Goal: Task Accomplishment & Management: Manage account settings

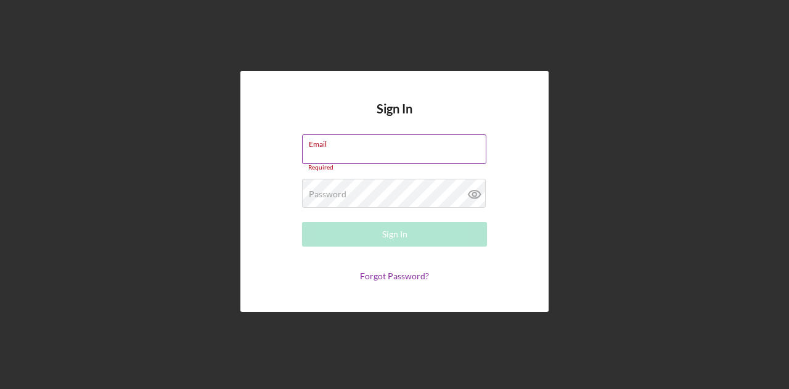
click at [360, 160] on input "Email" at bounding box center [394, 149] width 184 height 30
type input "[EMAIL_ADDRESS][DOMAIN_NAME]"
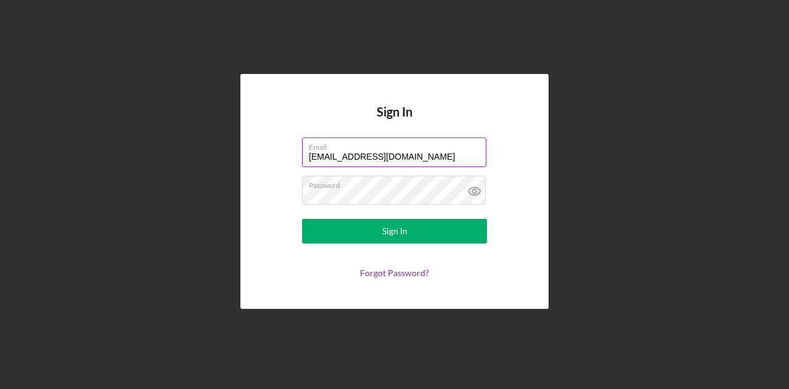
click at [431, 243] on form "Email [EMAIL_ADDRESS][DOMAIN_NAME] Password Sign In Forgot Password?" at bounding box center [394, 207] width 246 height 140
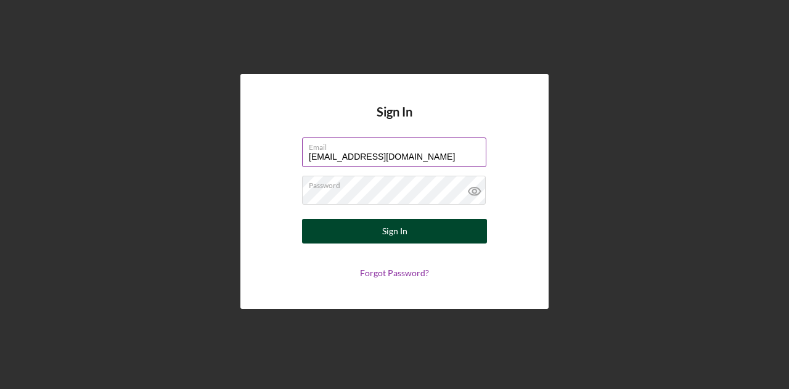
click at [438, 235] on button "Sign In" at bounding box center [394, 231] width 185 height 25
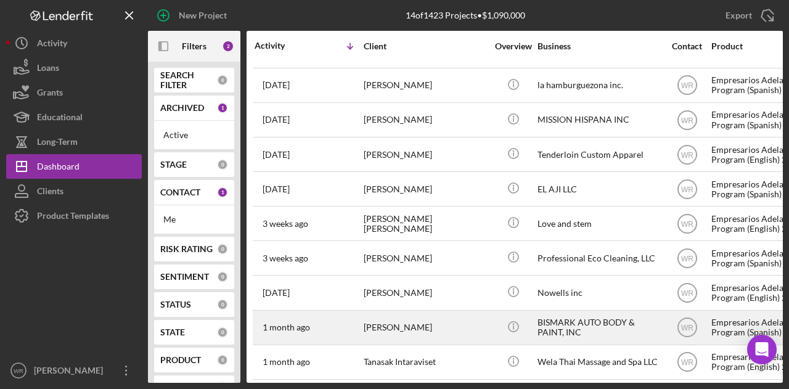
scroll to position [49, 0]
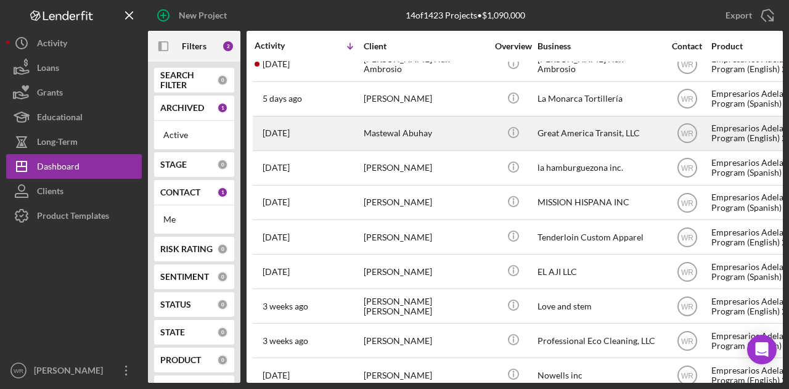
click at [404, 129] on div "Mastewal Abuhay" at bounding box center [425, 133] width 123 height 33
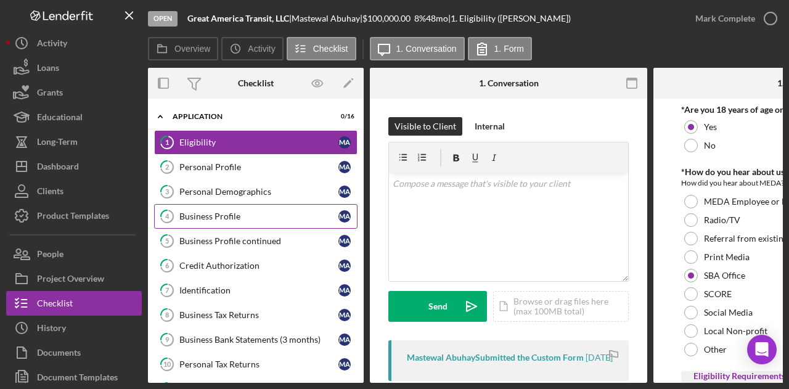
click at [227, 213] on div "Business Profile" at bounding box center [258, 216] width 159 height 10
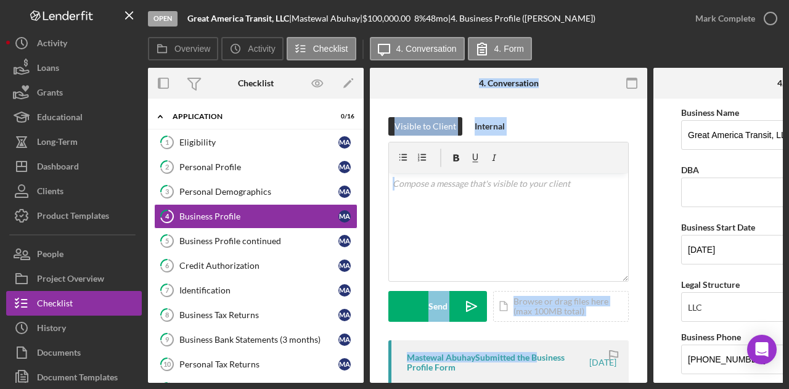
drag, startPoint x: 356, startPoint y: 383, endPoint x: 397, endPoint y: 381, distance: 40.7
click at [396, 384] on div "Open Great America Transit, LLC | Mastewal Abuhay | $100,000.00 8 % 48 mo | 4. …" at bounding box center [394, 194] width 789 height 389
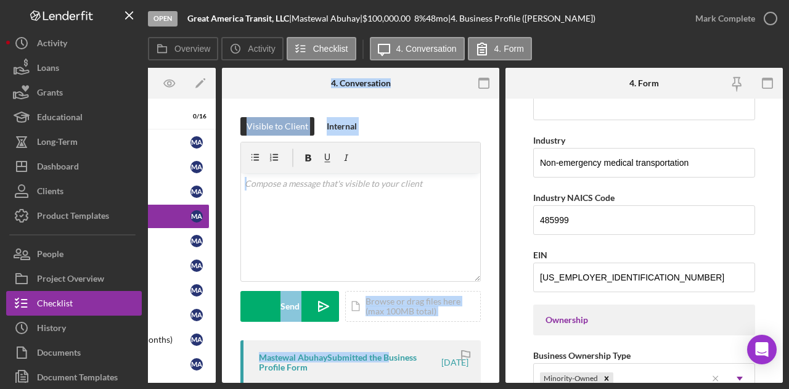
scroll to position [370, 0]
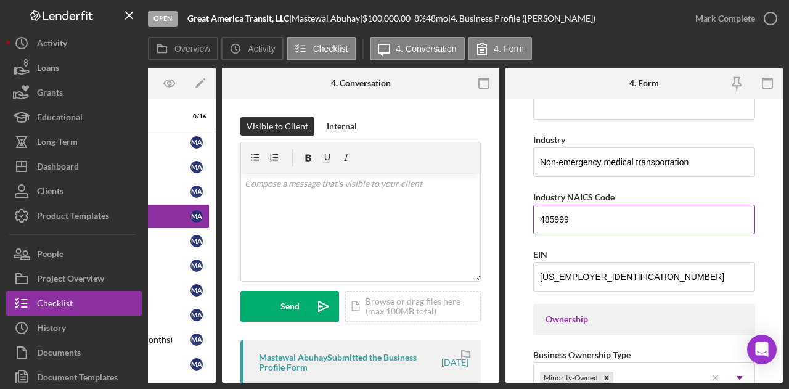
drag, startPoint x: 606, startPoint y: 222, endPoint x: 533, endPoint y: 224, distance: 73.4
click at [534, 224] on input "485999" at bounding box center [644, 220] width 222 height 30
click at [531, 225] on form "Business Name Great America Transit, LLC DBA Business Start Date 09/23/2023 Leg…" at bounding box center [643, 241] width 277 height 284
click at [554, 215] on input "485999" at bounding box center [644, 220] width 222 height 30
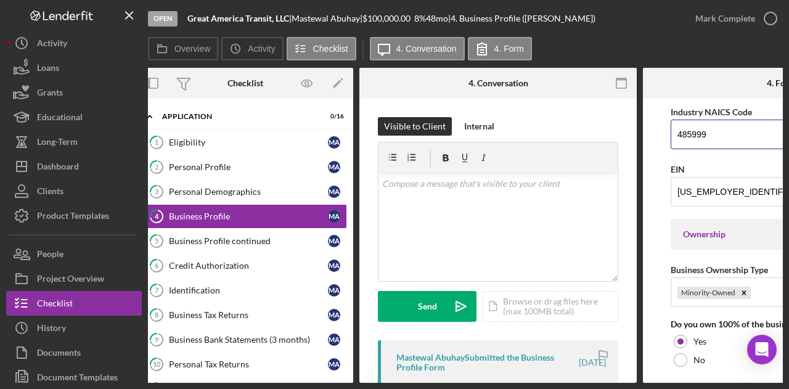
scroll to position [0, 0]
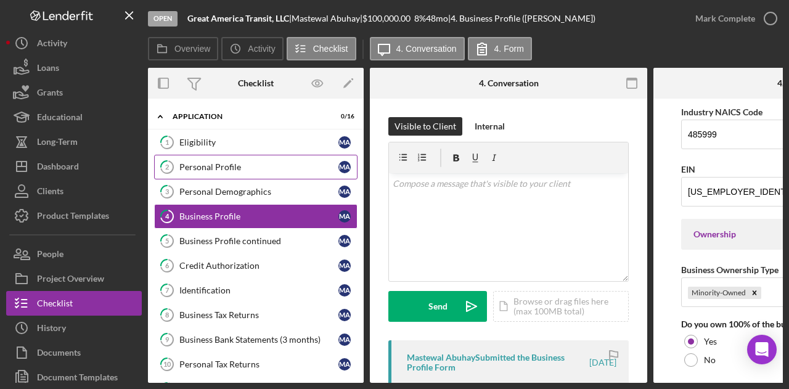
click at [251, 169] on div "Personal Profile" at bounding box center [258, 167] width 159 height 10
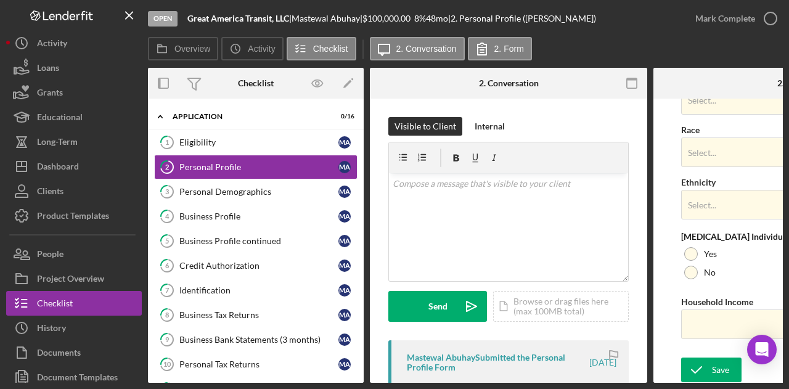
scroll to position [539, 0]
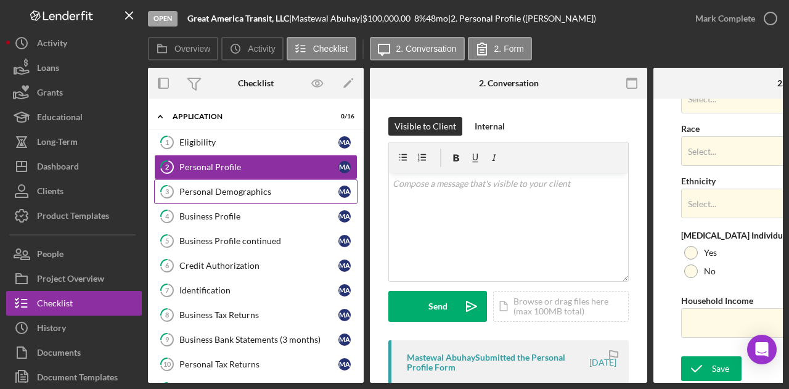
click at [237, 189] on div "Personal Demographics" at bounding box center [258, 192] width 159 height 10
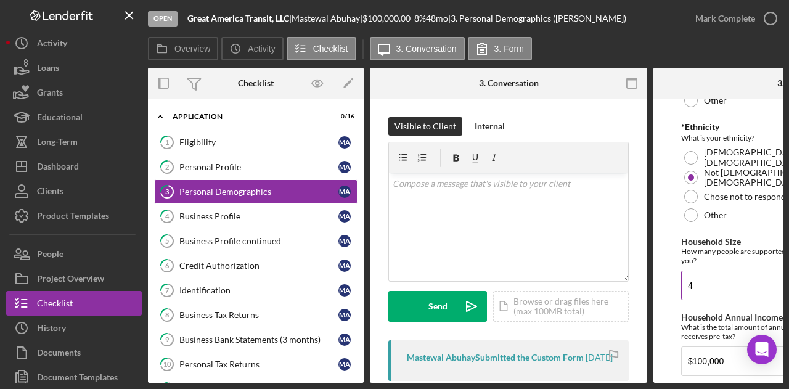
scroll to position [398, 0]
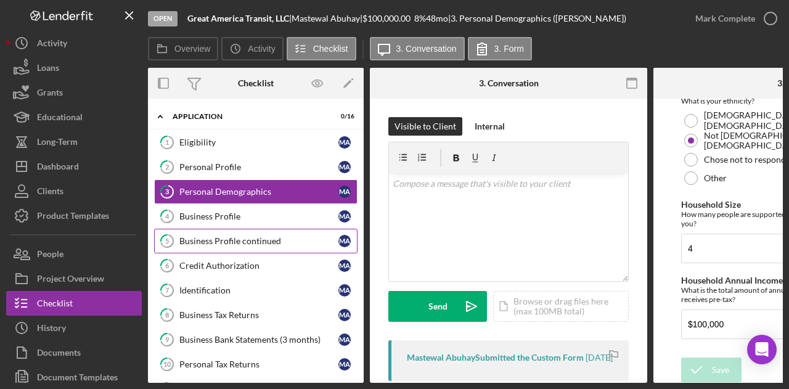
drag, startPoint x: 254, startPoint y: 210, endPoint x: 346, endPoint y: 227, distance: 94.0
click at [254, 211] on div "Business Profile" at bounding box center [258, 216] width 159 height 10
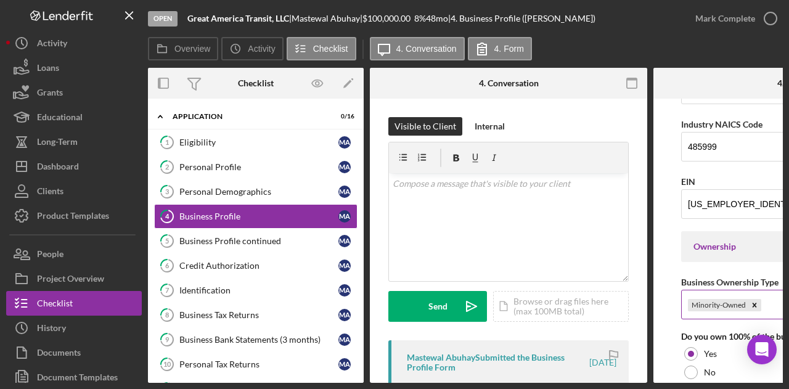
scroll to position [393, 0]
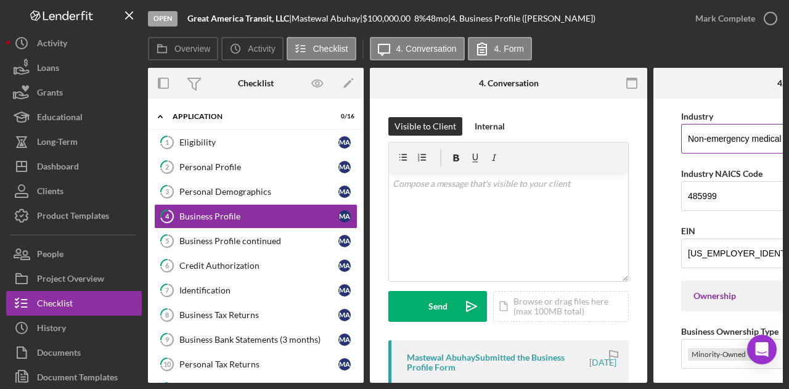
click at [722, 135] on input "Non-emergency medical transportation" at bounding box center [792, 139] width 222 height 30
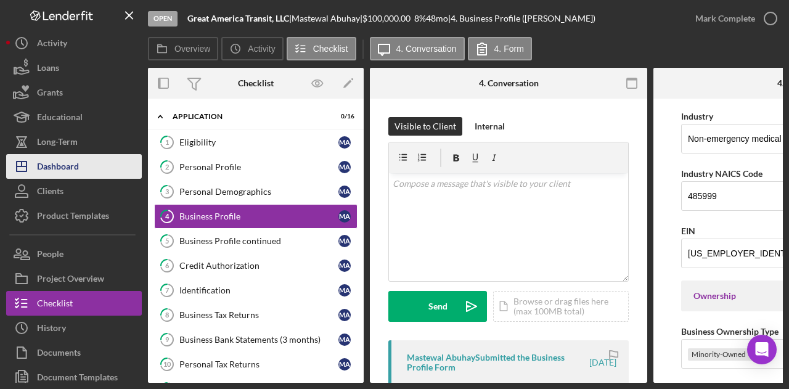
click at [91, 163] on button "Icon/Dashboard Dashboard" at bounding box center [74, 166] width 136 height 25
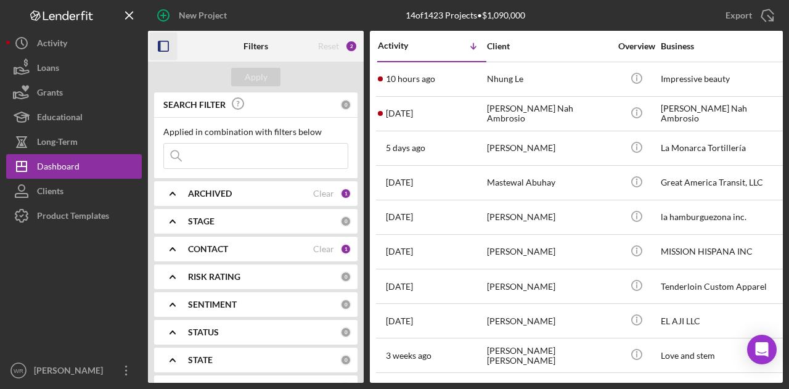
click at [169, 49] on icon "button" at bounding box center [164, 47] width 28 height 28
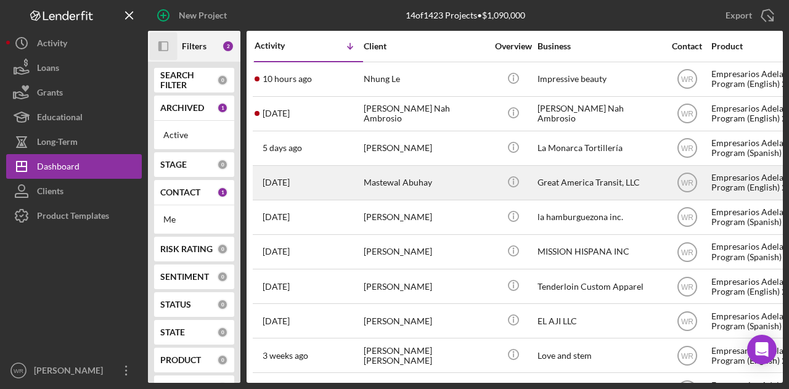
click at [412, 188] on div "Mastewal Abuhay" at bounding box center [425, 182] width 123 height 33
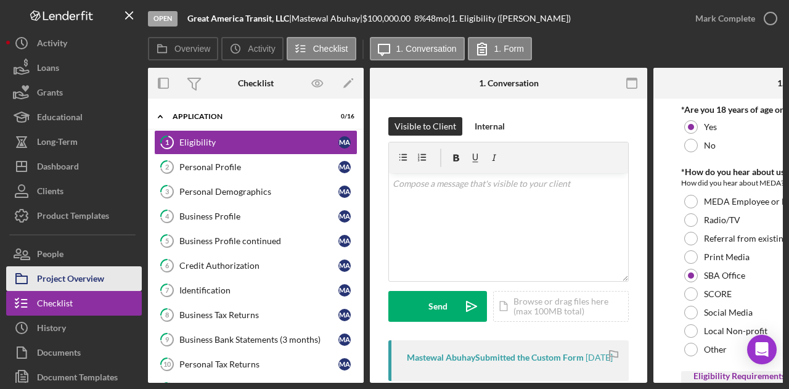
click at [92, 281] on div "Project Overview" at bounding box center [70, 280] width 67 height 28
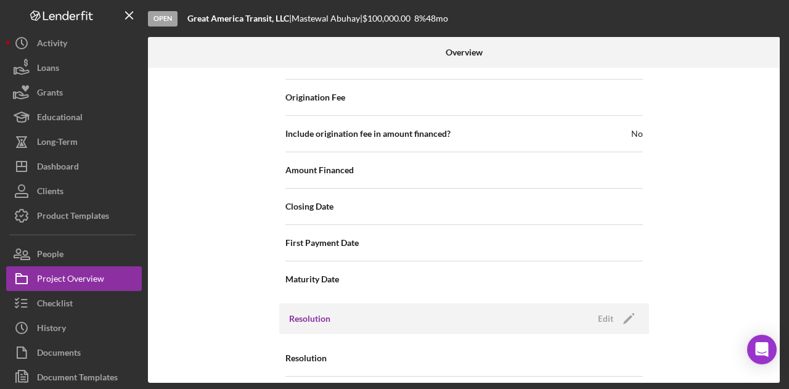
scroll to position [1420, 0]
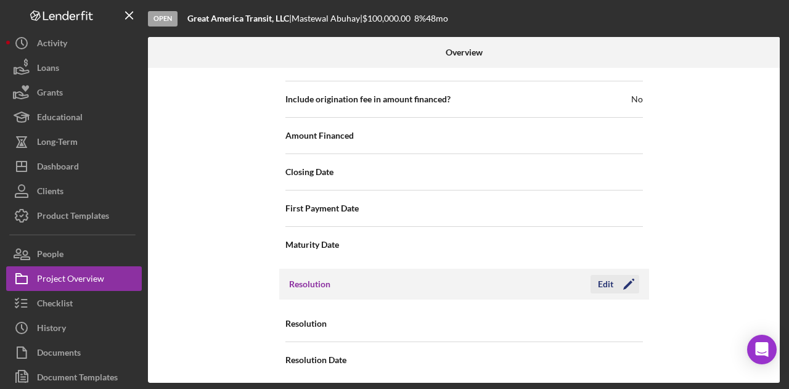
click at [630, 279] on icon "Icon/Edit" at bounding box center [628, 284] width 31 height 31
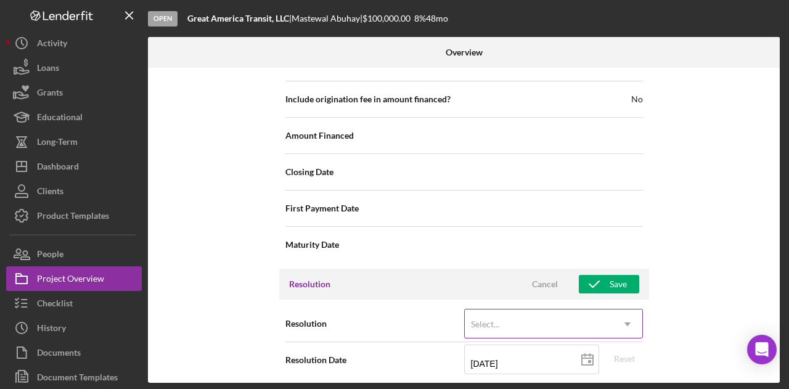
click at [560, 311] on div "Select..." at bounding box center [539, 324] width 148 height 28
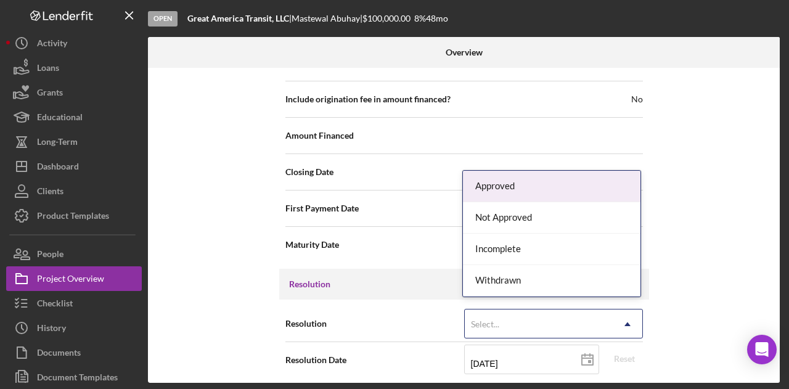
click at [528, 188] on div "Approved" at bounding box center [551, 186] width 177 height 31
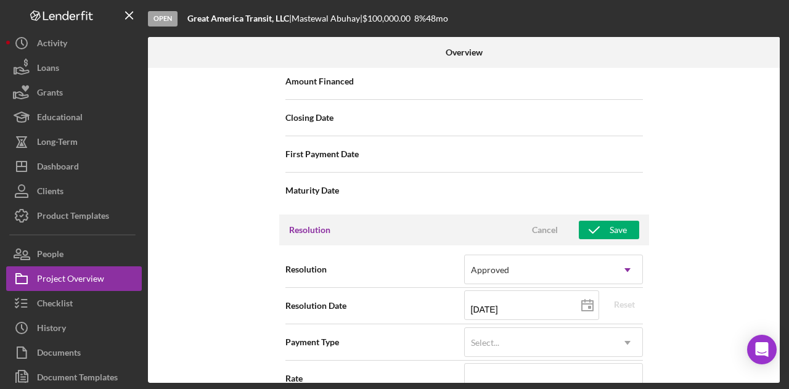
scroll to position [1667, 0]
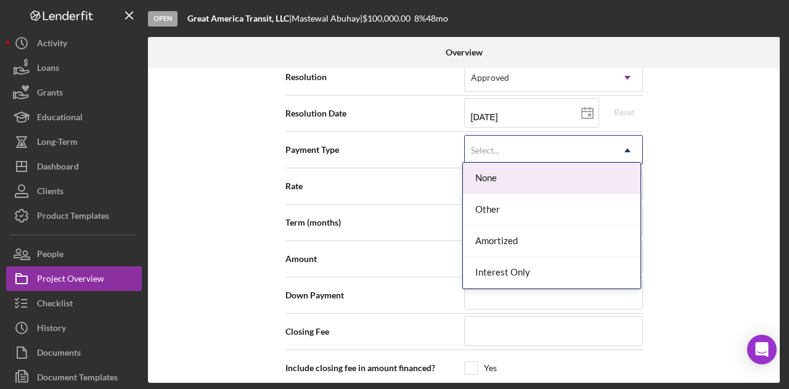
click at [479, 151] on div "Select..." at bounding box center [539, 150] width 148 height 28
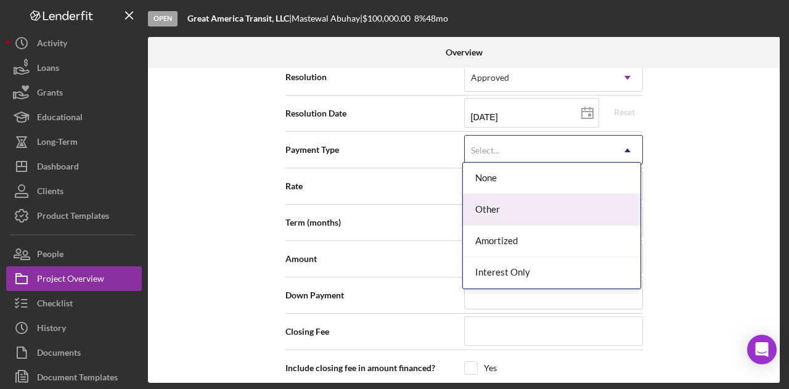
click at [410, 195] on div "Rate" at bounding box center [463, 186] width 357 height 36
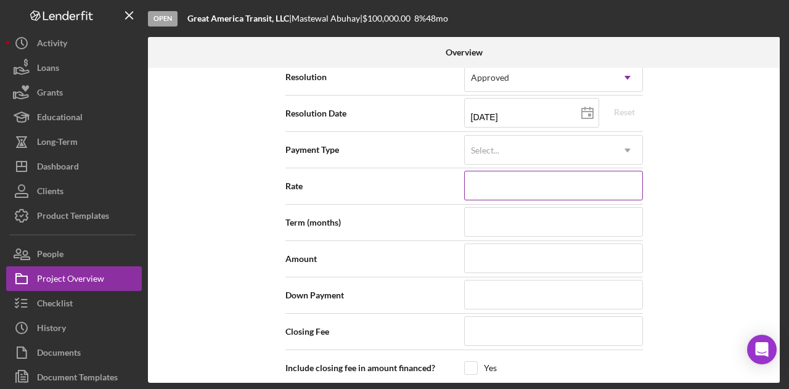
click at [496, 173] on input at bounding box center [553, 186] width 179 height 30
type input "8%"
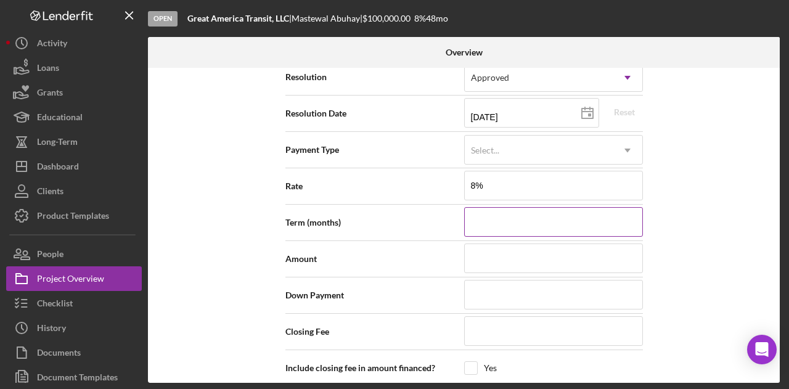
type input "8.000%"
click at [501, 219] on input at bounding box center [553, 222] width 179 height 30
type input "4"
type input "48"
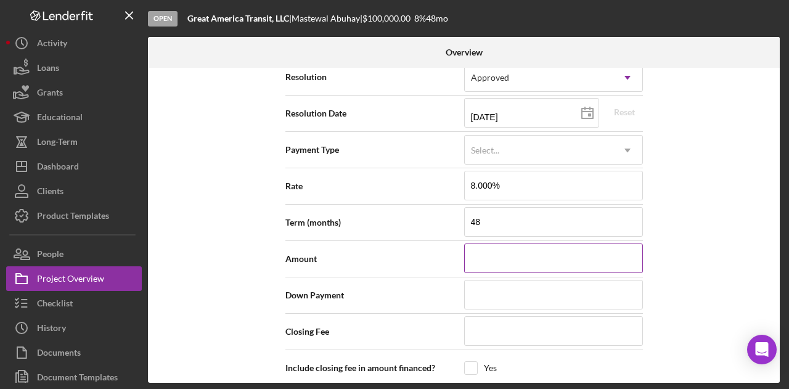
click at [524, 256] on input at bounding box center [553, 258] width 179 height 30
type input "$3"
type input "$30"
type input "$300"
type input "$3,000"
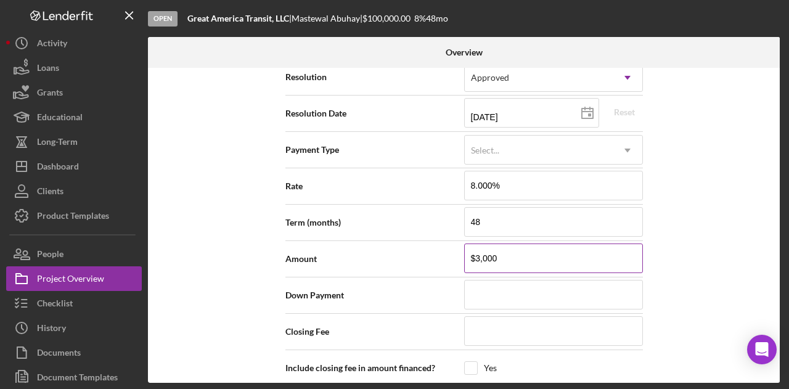
type input "$30,000"
click at [707, 264] on div "Internal Workflow Stage Open Icon/Dropdown Arrow Archive (can unarchive later i…" at bounding box center [464, 225] width 632 height 315
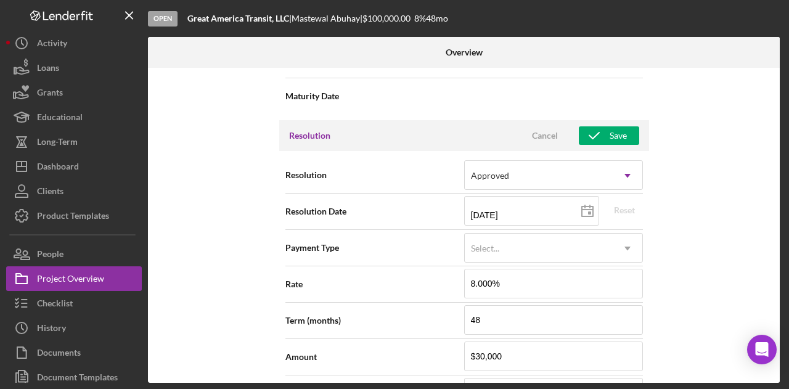
scroll to position [1482, 0]
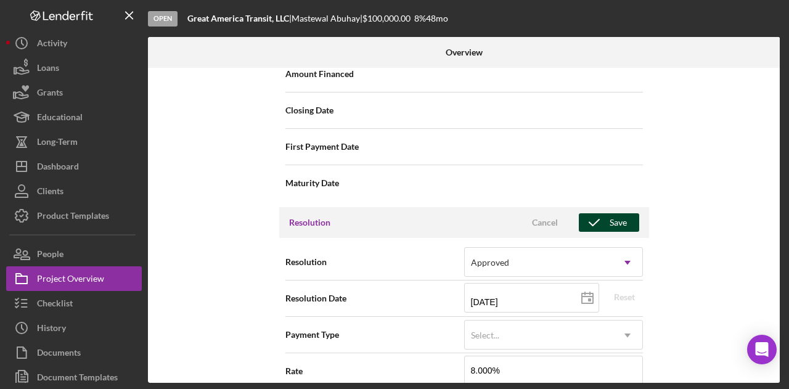
click at [615, 213] on div "Save" at bounding box center [617, 222] width 17 height 18
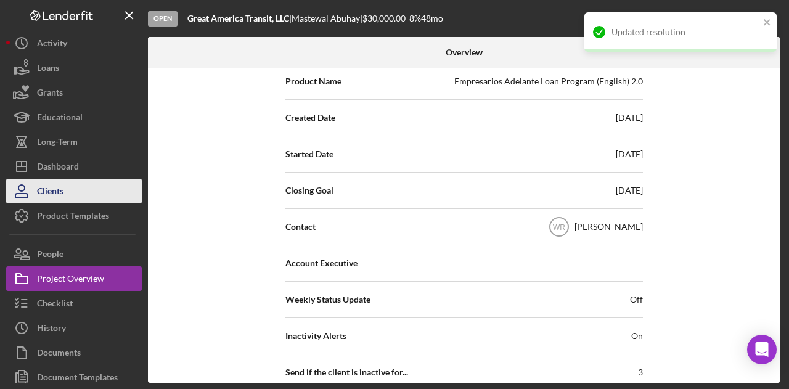
scroll to position [188, 0]
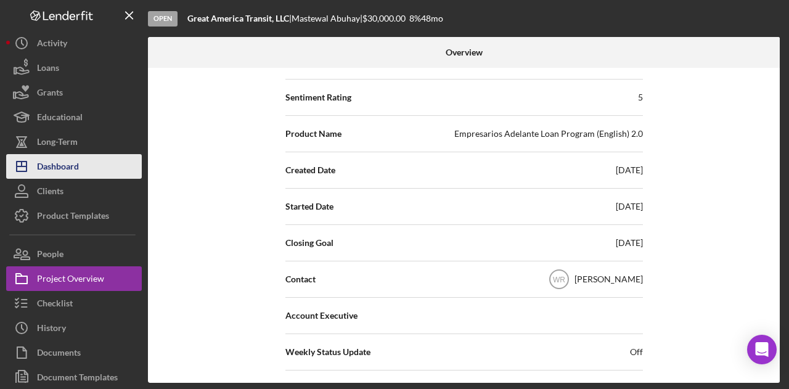
click at [73, 162] on div "Dashboard" at bounding box center [58, 168] width 42 height 28
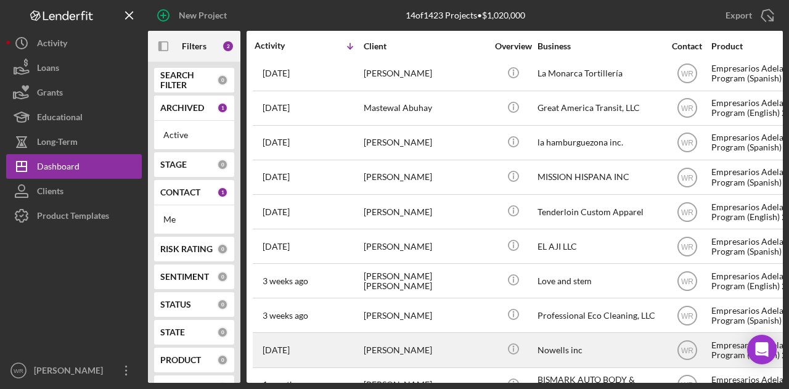
scroll to position [173, 0]
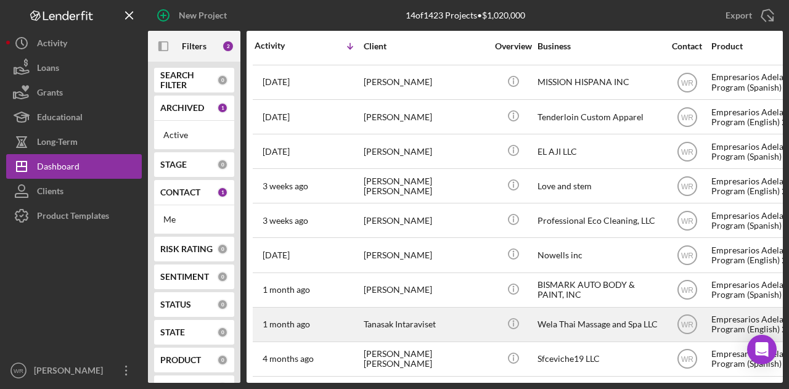
click at [424, 322] on div "Tanasak Intaraviset" at bounding box center [425, 324] width 123 height 33
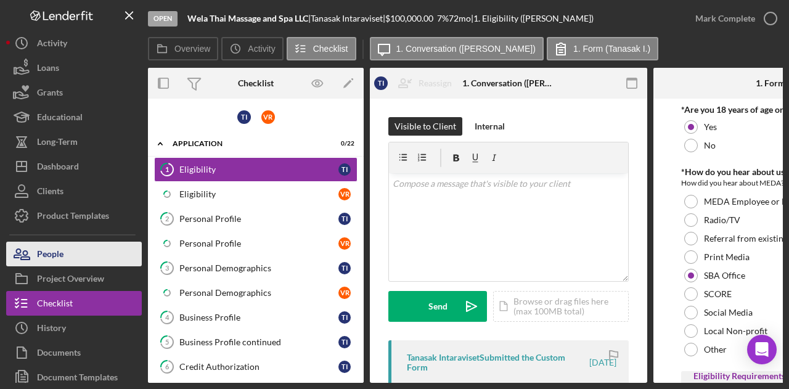
click at [78, 258] on button "People" at bounding box center [74, 254] width 136 height 25
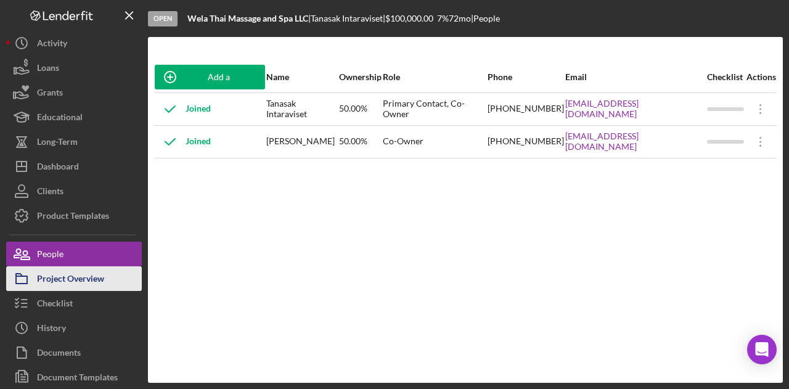
click at [80, 283] on div "Project Overview" at bounding box center [70, 280] width 67 height 28
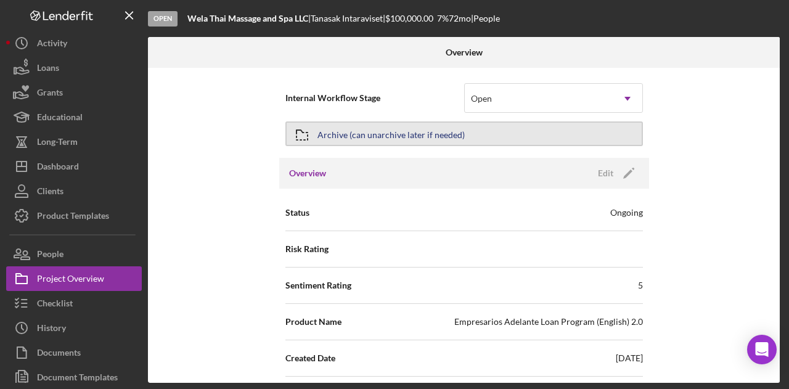
click at [441, 136] on div "Archive (can unarchive later if needed)" at bounding box center [390, 134] width 147 height 22
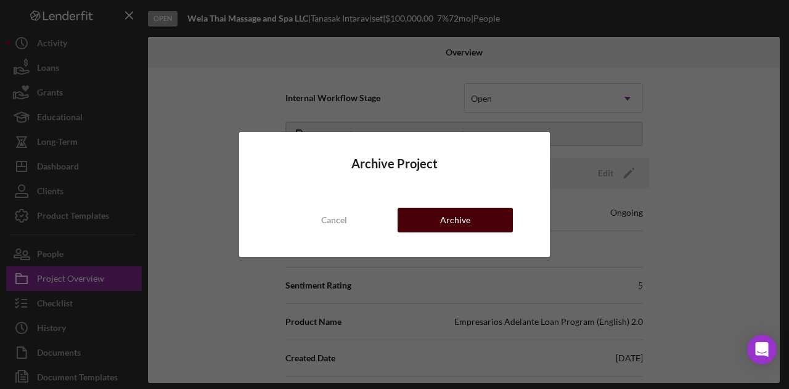
click at [446, 214] on div "Archive" at bounding box center [455, 220] width 30 height 25
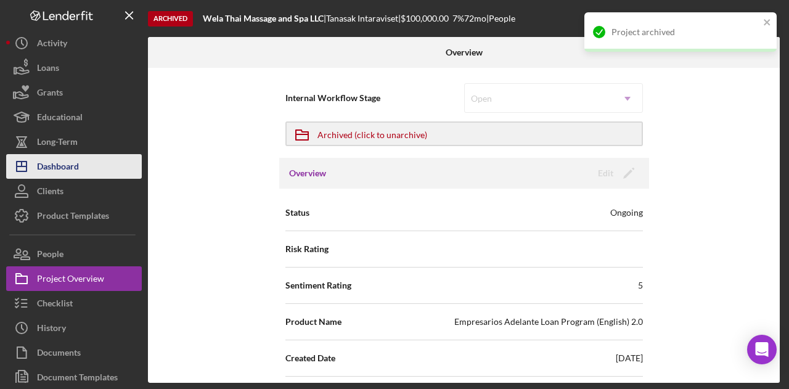
click at [99, 166] on button "Icon/Dashboard Dashboard" at bounding box center [74, 166] width 136 height 25
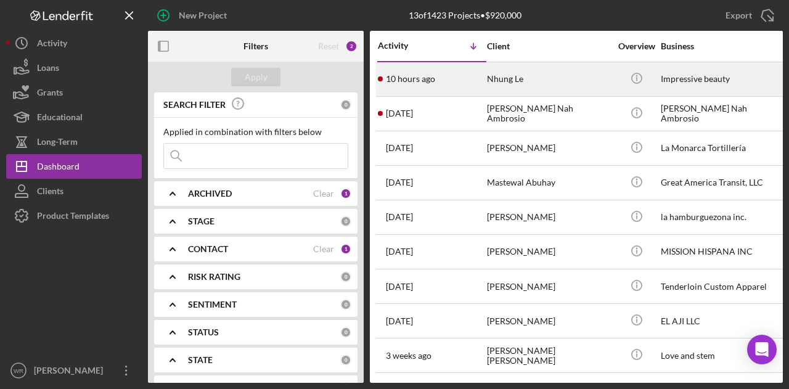
click at [461, 86] on div "10 hours ago Nhung Le" at bounding box center [432, 79] width 108 height 33
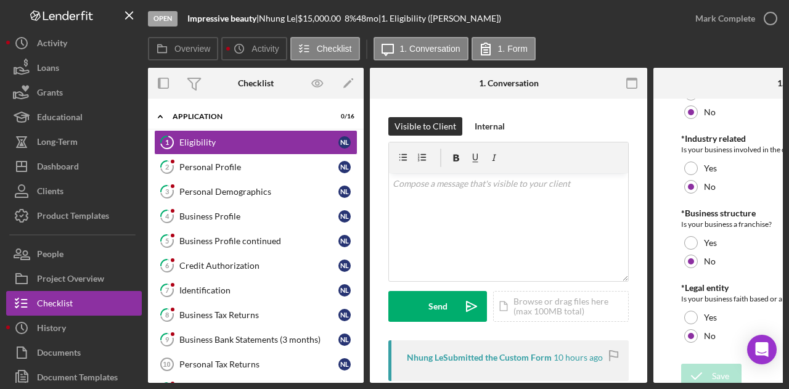
scroll to position [621, 0]
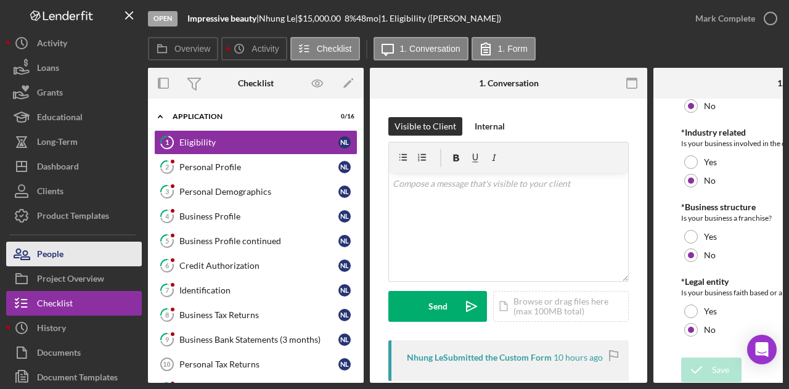
click at [84, 259] on button "People" at bounding box center [74, 254] width 136 height 25
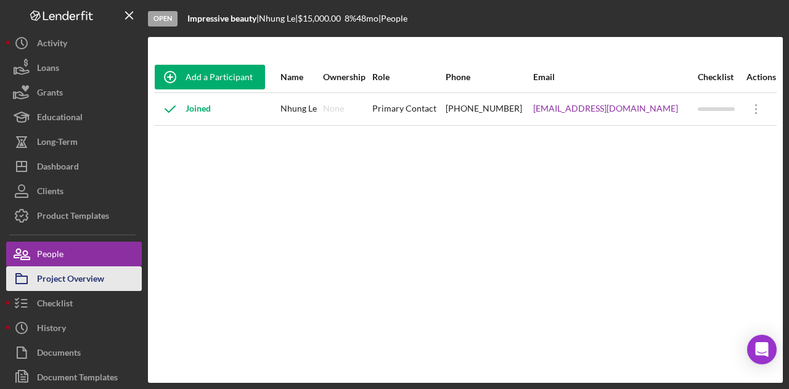
click at [60, 278] on div "Project Overview" at bounding box center [70, 280] width 67 height 28
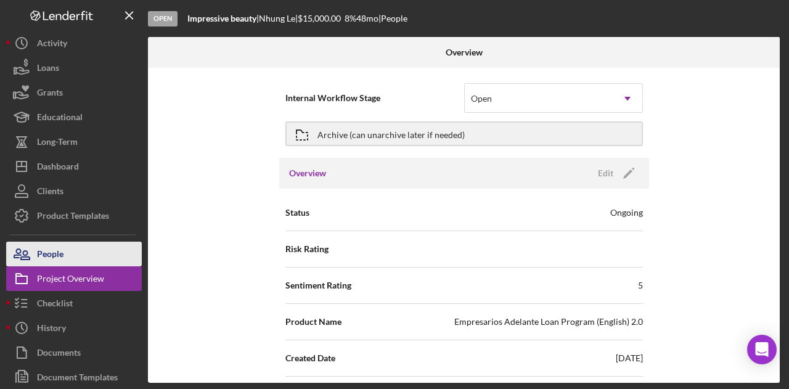
click at [97, 257] on button "People" at bounding box center [74, 254] width 136 height 25
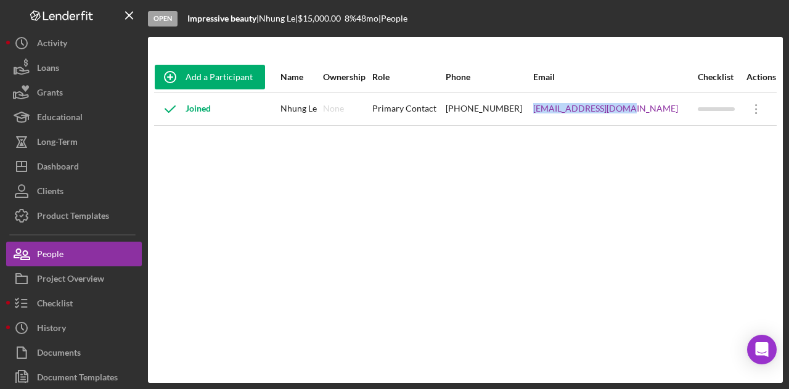
drag, startPoint x: 558, startPoint y: 116, endPoint x: 659, endPoint y: 116, distance: 101.1
click at [659, 116] on tr "Joined Nhung Le None Primary Contact (408) 605-5525 nhungle408@yahoo.com Icon/O…" at bounding box center [465, 108] width 622 height 33
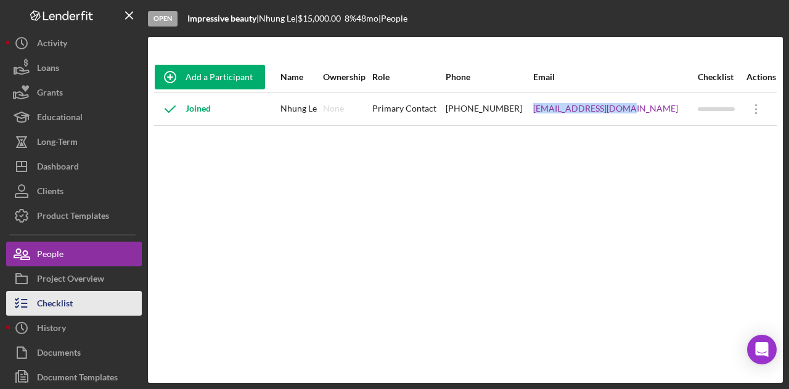
click at [63, 295] on div "Checklist" at bounding box center [55, 305] width 36 height 28
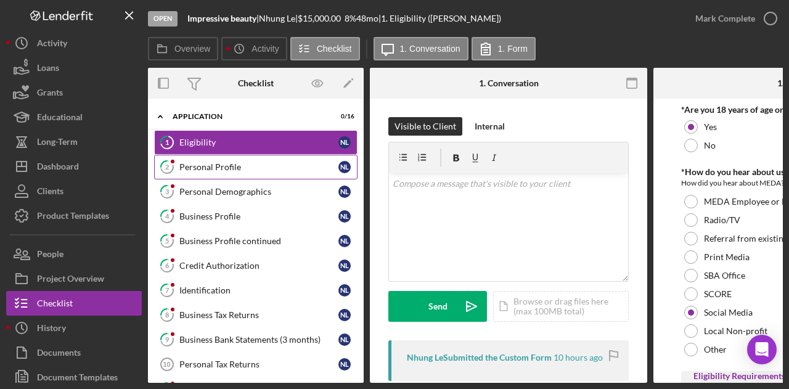
click at [266, 171] on div "Personal Profile" at bounding box center [258, 167] width 159 height 10
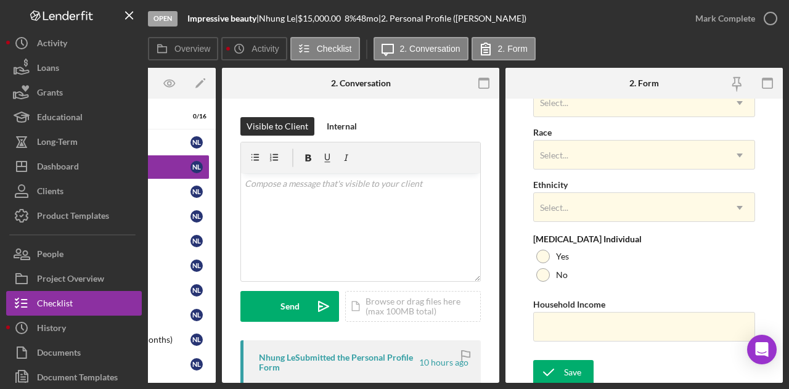
scroll to position [539, 0]
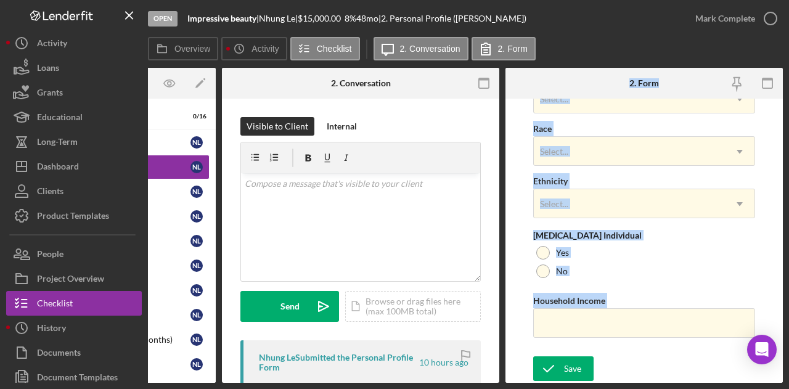
drag, startPoint x: 522, startPoint y: 378, endPoint x: 470, endPoint y: 387, distance: 53.1
click at [471, 387] on div "Open Impressive beauty | Nhung Le | $15,000.00 8 % 48 mo | 2. Personal Profile …" at bounding box center [394, 194] width 789 height 389
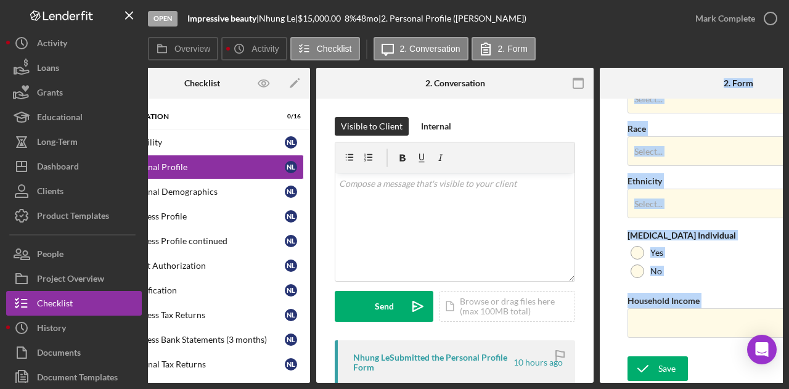
scroll to position [0, 0]
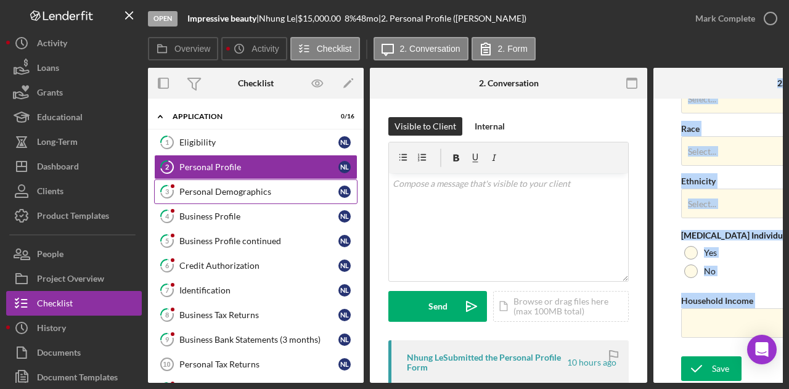
click at [258, 193] on div "Personal Demographics" at bounding box center [258, 192] width 159 height 10
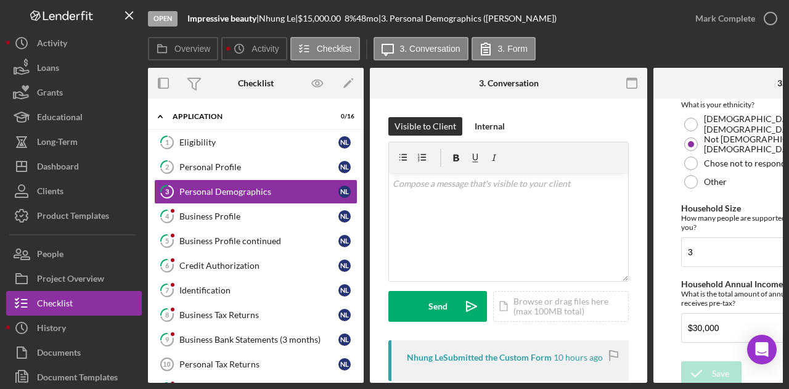
scroll to position [398, 0]
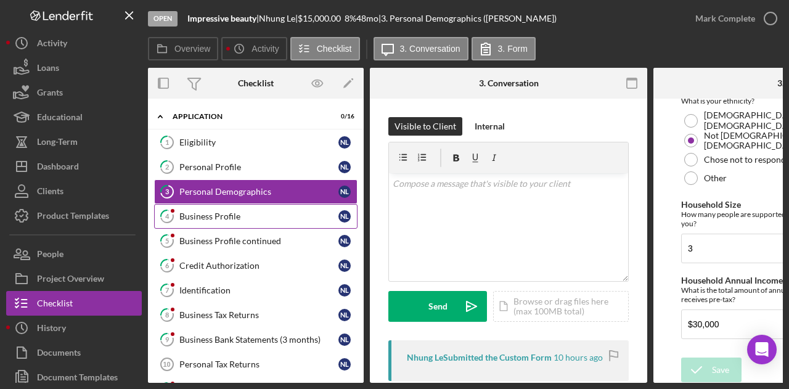
click at [217, 213] on div "Business Profile" at bounding box center [258, 216] width 159 height 10
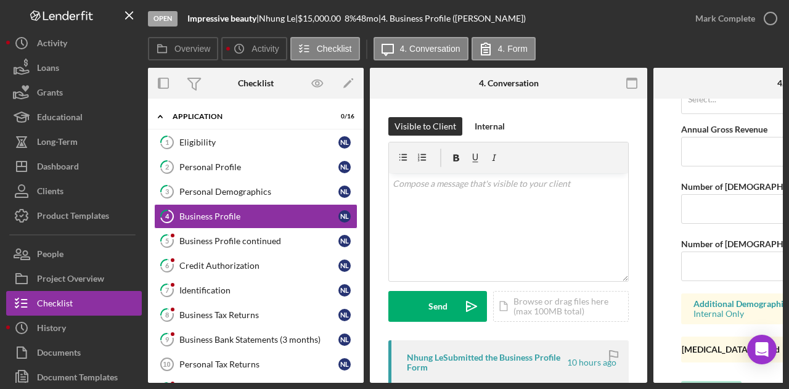
scroll to position [1089, 0]
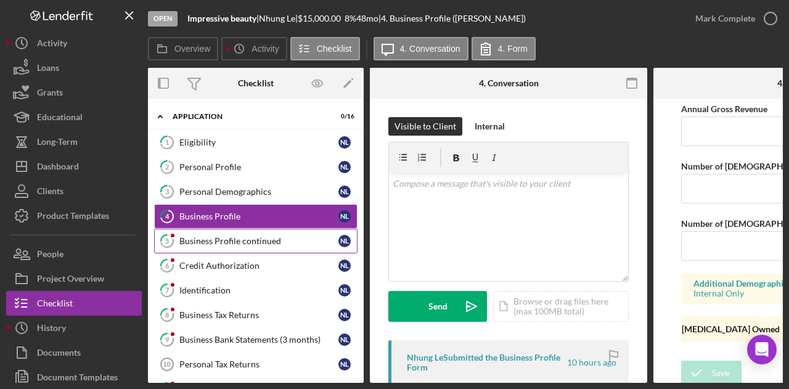
click at [235, 242] on div "Business Profile continued" at bounding box center [258, 241] width 159 height 10
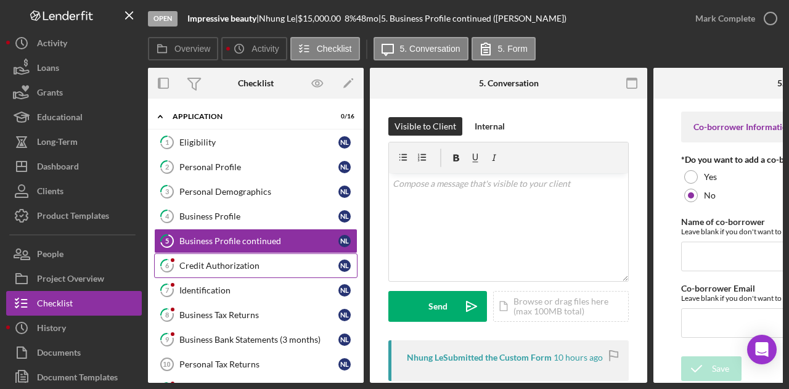
click at [269, 265] on div "Credit Authorization" at bounding box center [258, 266] width 159 height 10
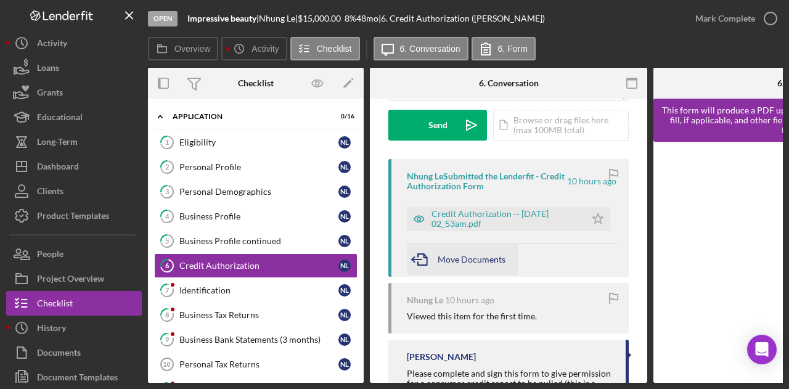
scroll to position [185, 0]
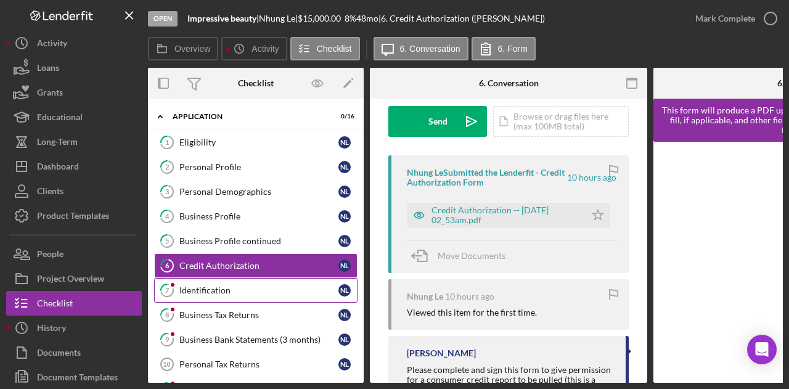
click at [251, 278] on link "7 Identification N L" at bounding box center [255, 290] width 203 height 25
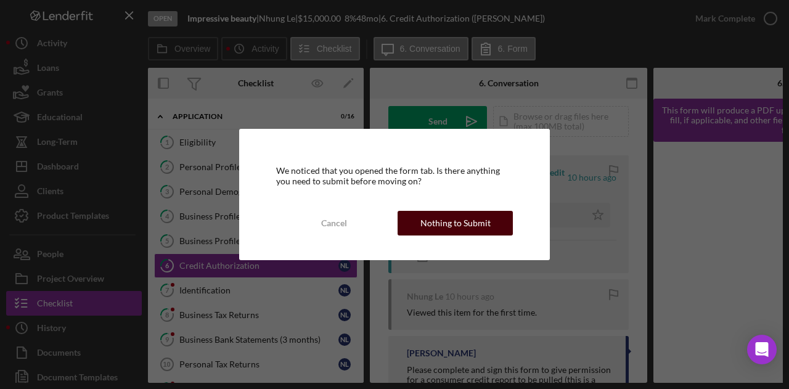
click at [466, 226] on div "Nothing to Submit" at bounding box center [455, 223] width 70 height 25
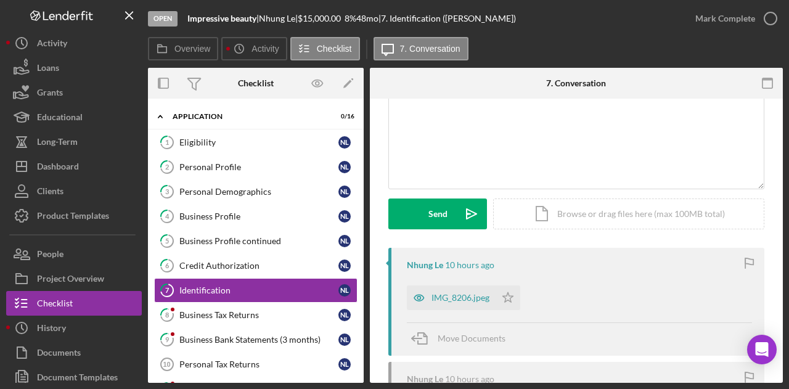
scroll to position [185, 0]
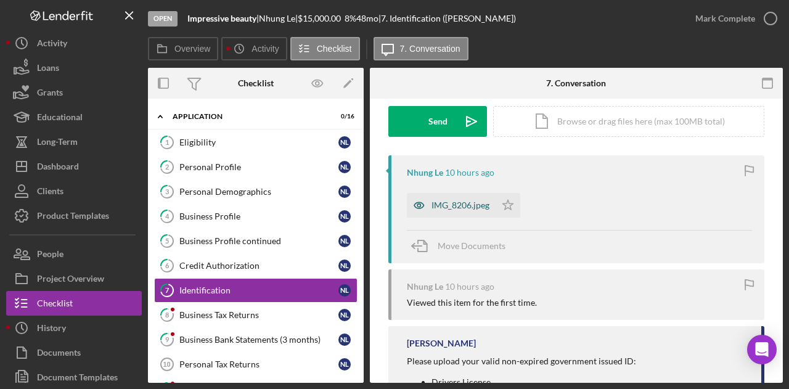
click at [458, 205] on div "IMG_8206.jpeg" at bounding box center [460, 205] width 58 height 10
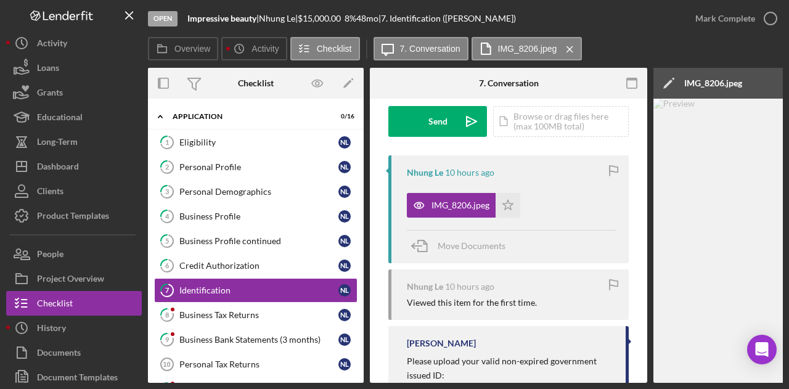
drag, startPoint x: 551, startPoint y: 383, endPoint x: 669, endPoint y: 383, distance: 117.7
click at [669, 383] on div "Open Impressive beauty | Nhung Le | $15,000.00 8 % 48 mo | 7. Identification (N…" at bounding box center [394, 194] width 789 height 389
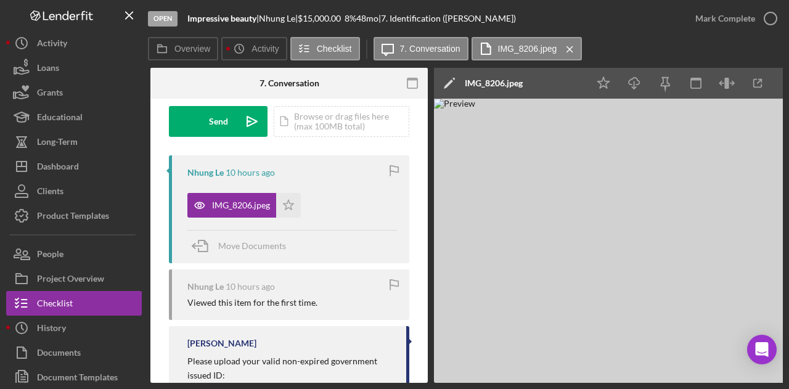
scroll to position [0, 0]
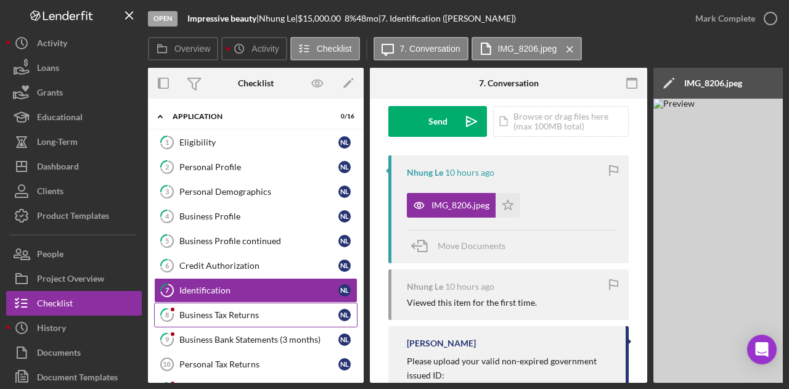
click at [277, 310] on div "Business Tax Returns" at bounding box center [258, 315] width 159 height 10
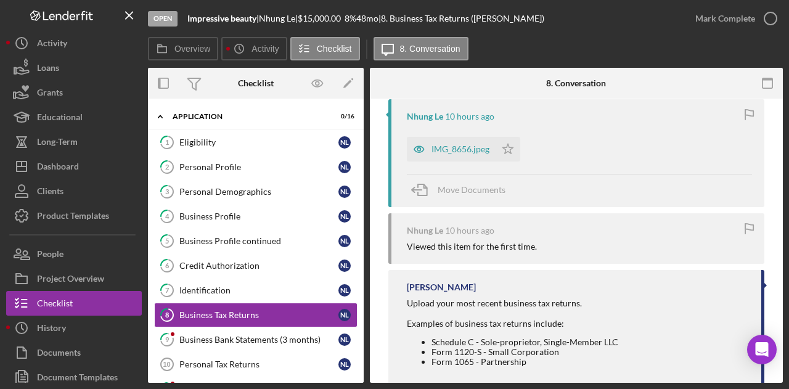
scroll to position [246, 0]
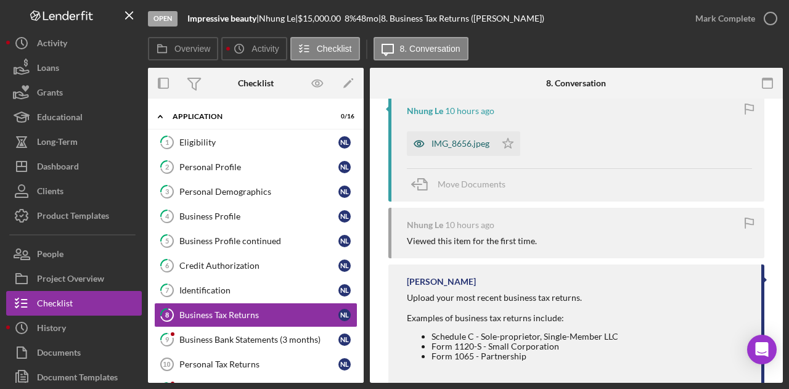
click at [456, 145] on div "IMG_8656.jpeg" at bounding box center [460, 144] width 58 height 10
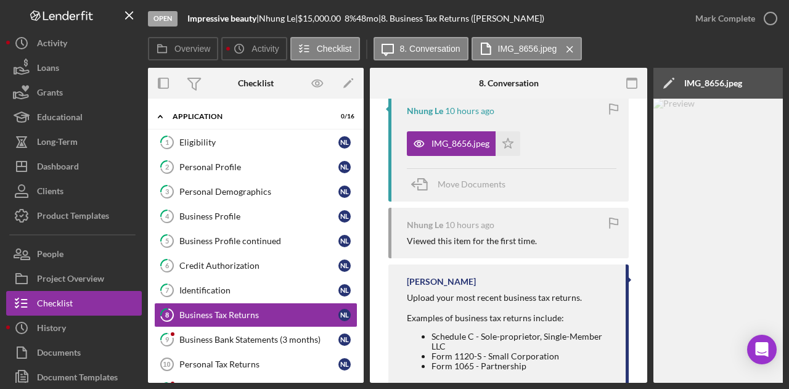
drag, startPoint x: 535, startPoint y: 379, endPoint x: 646, endPoint y: 378, distance: 110.9
click at [645, 378] on div "8 Business Tax Returns Visible to Client Internal v Color teal Color pink Remov…" at bounding box center [508, 241] width 277 height 284
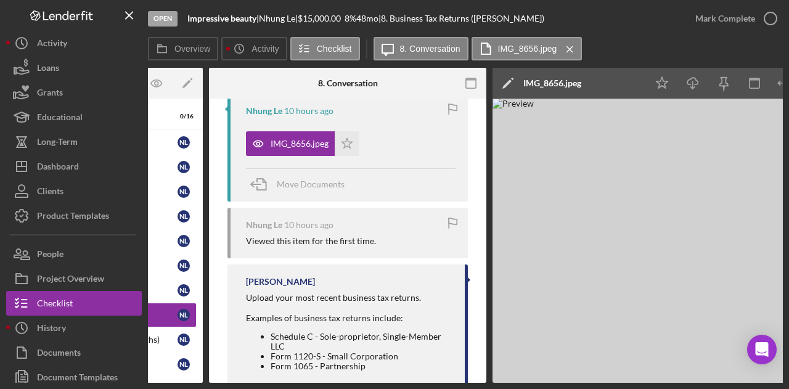
scroll to position [0, 240]
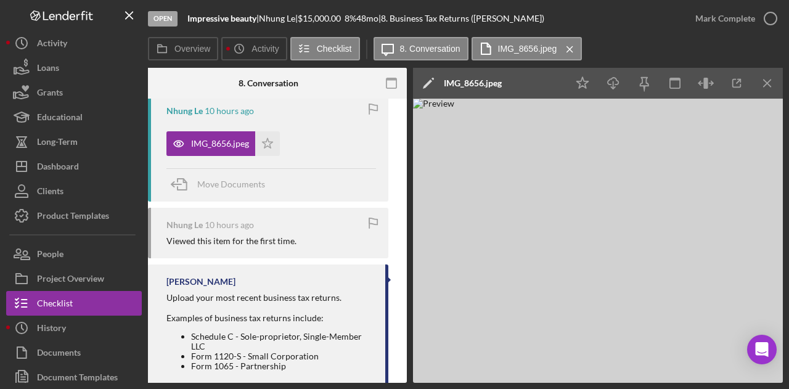
drag, startPoint x: 491, startPoint y: 383, endPoint x: 303, endPoint y: 382, distance: 187.9
click at [306, 382] on div "Overview Internal Workflow Stage Open Icon/Dropdown Arrow Archive (can unarchiv…" at bounding box center [465, 225] width 635 height 315
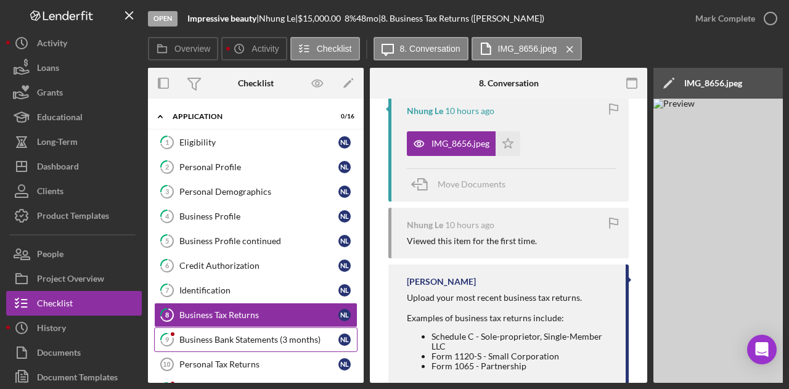
click at [221, 336] on div "Business Bank Statements (3 months)" at bounding box center [258, 340] width 159 height 10
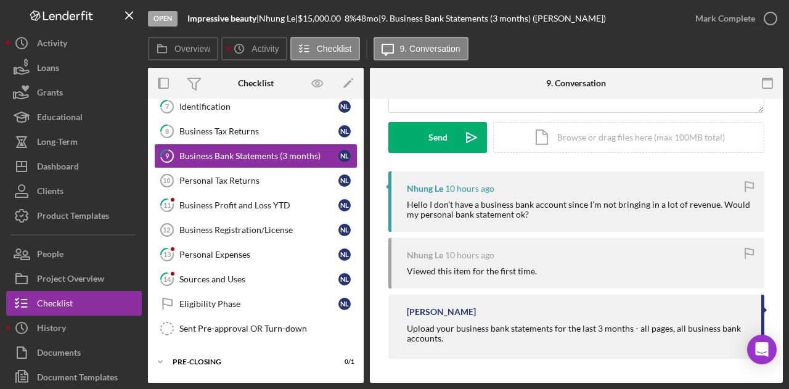
scroll to position [185, 0]
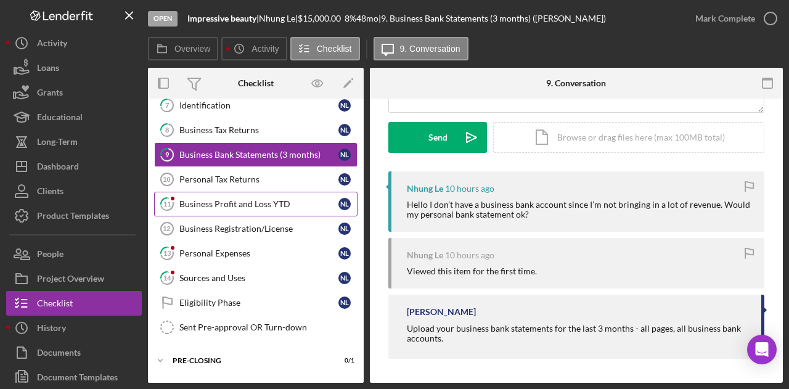
click at [263, 206] on link "11 Business Profit and Loss YTD N L" at bounding box center [255, 204] width 203 height 25
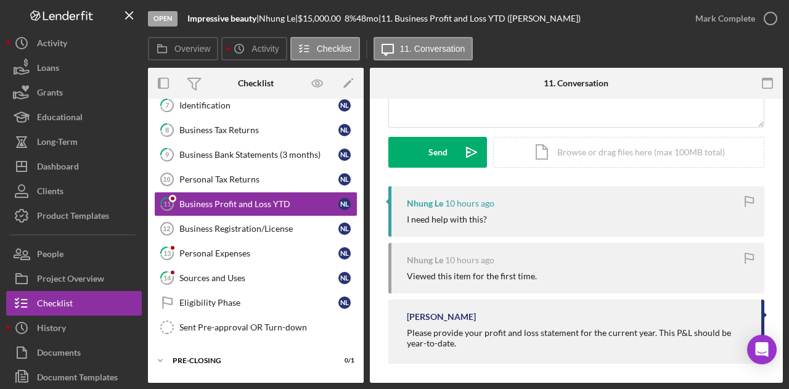
scroll to position [158, 0]
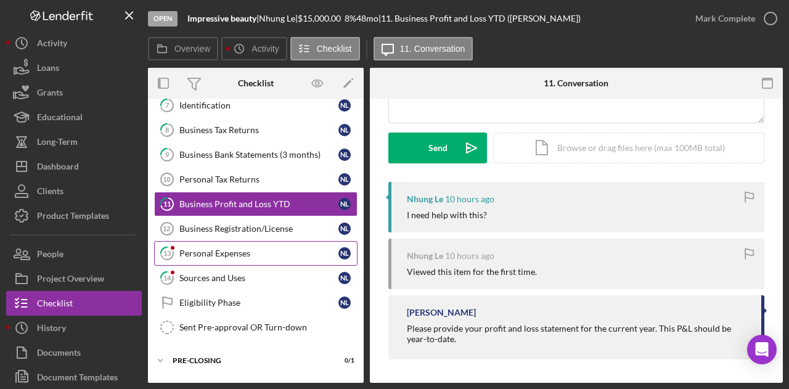
click at [246, 256] on link "13 Personal Expenses N L" at bounding box center [255, 253] width 203 height 25
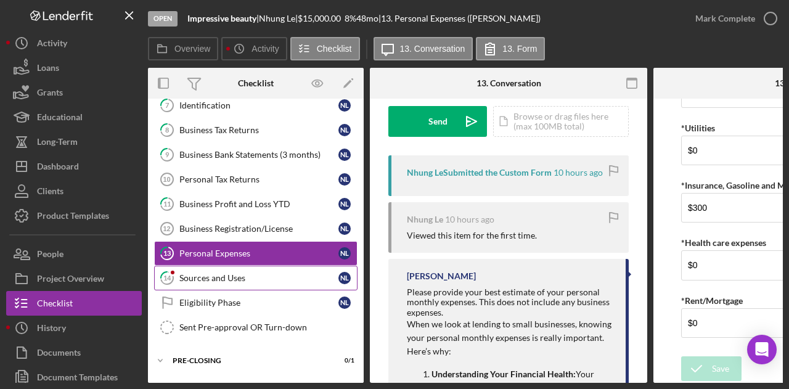
click at [243, 266] on link "14 Sources and Uses N L" at bounding box center [255, 278] width 203 height 25
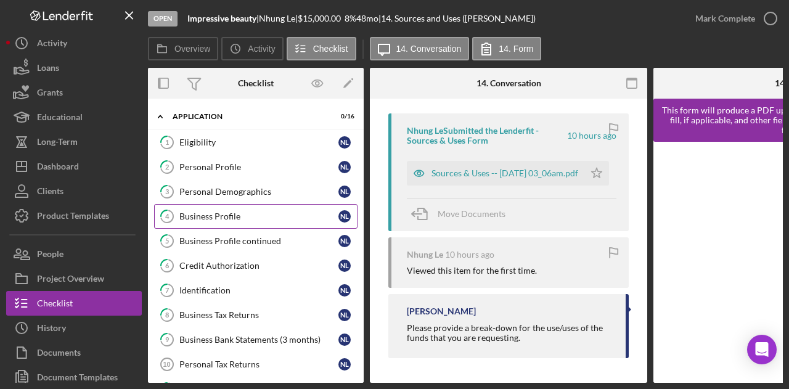
click at [211, 215] on div "Business Profile" at bounding box center [258, 216] width 159 height 10
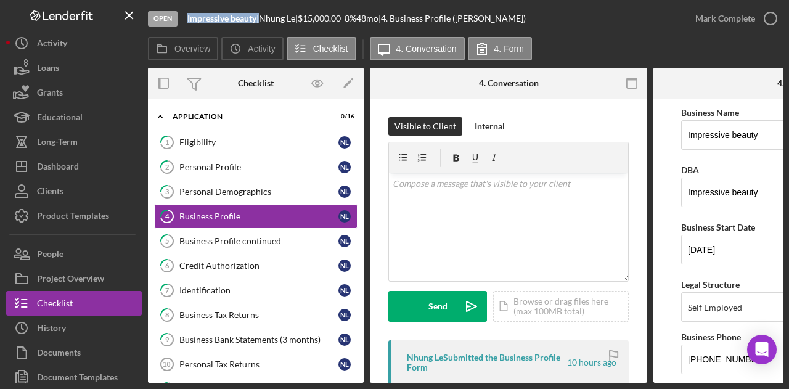
drag, startPoint x: 261, startPoint y: 22, endPoint x: 176, endPoint y: 23, distance: 84.4
click at [176, 23] on div "Open Impressive beauty | Nhung Le | $15,000.00 8 % 48 mo | 4. Business Profile …" at bounding box center [415, 18] width 535 height 37
copy div "Impressive beauty"
click at [221, 281] on link "7 Identification N L" at bounding box center [255, 290] width 203 height 25
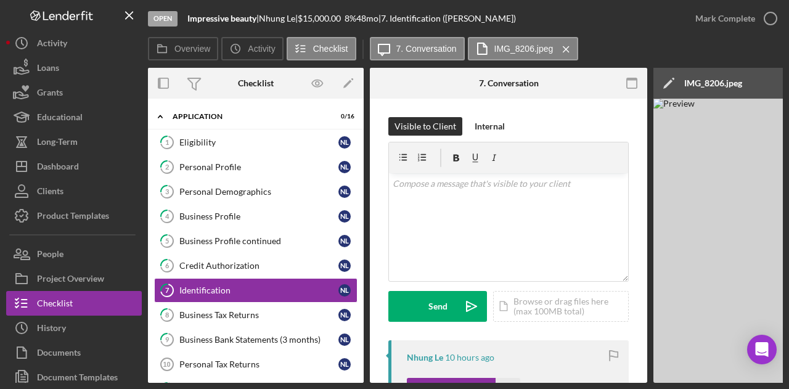
drag, startPoint x: 568, startPoint y: 378, endPoint x: 633, endPoint y: 381, distance: 65.4
click at [633, 381] on div "Overview Internal Workflow Stage Open Icon/Dropdown Arrow Archive (can unarchiv…" at bounding box center [465, 225] width 635 height 315
click at [246, 319] on link "8 Business Tax Returns N L" at bounding box center [255, 315] width 203 height 25
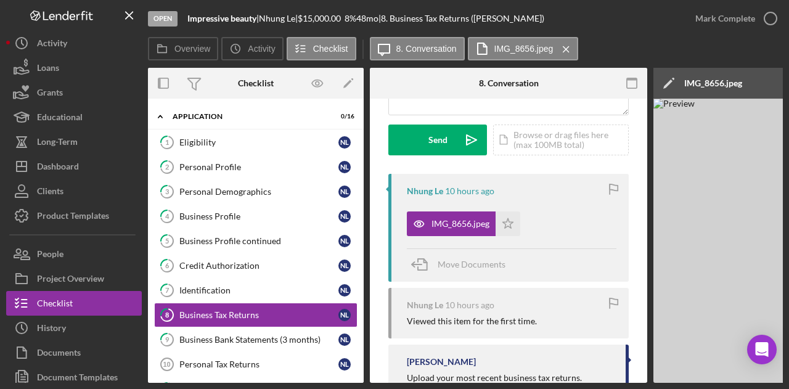
scroll to position [185, 0]
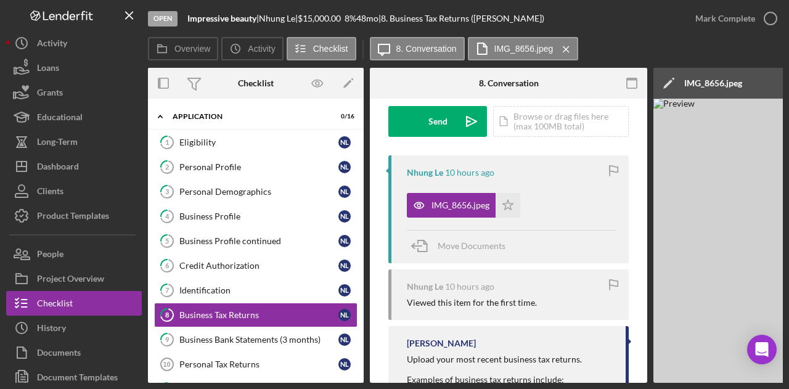
drag, startPoint x: 593, startPoint y: 383, endPoint x: 691, endPoint y: 385, distance: 97.4
click at [691, 385] on div "Open Impressive beauty | Nhung Le | $15,000.00 8 % 48 mo | 8. Business Tax Retu…" at bounding box center [394, 194] width 789 height 389
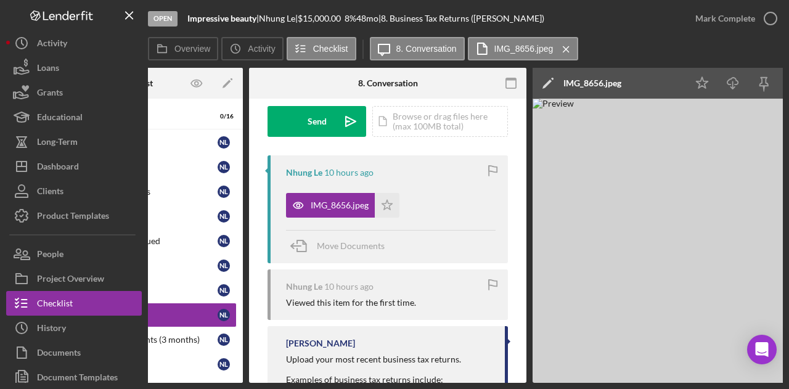
scroll to position [0, 0]
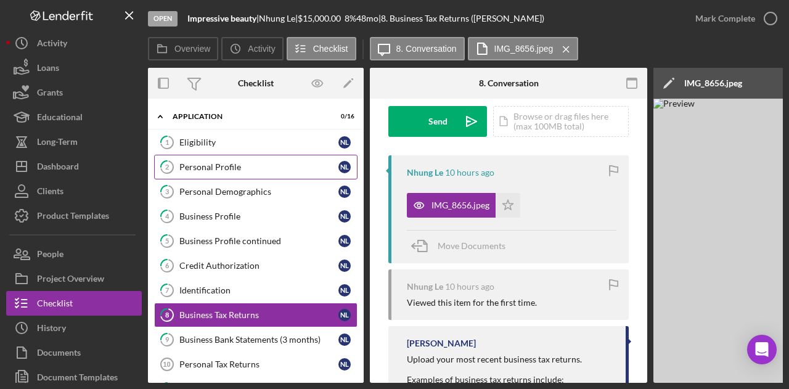
click at [225, 160] on link "2 Personal Profile N L" at bounding box center [255, 167] width 203 height 25
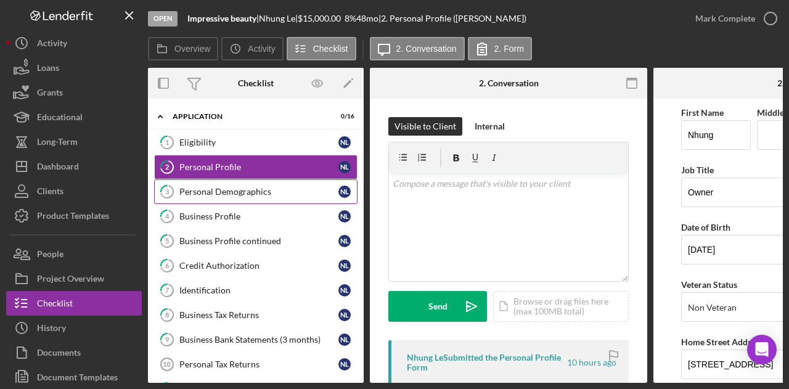
click at [226, 184] on link "3 Personal Demographics N L" at bounding box center [255, 191] width 203 height 25
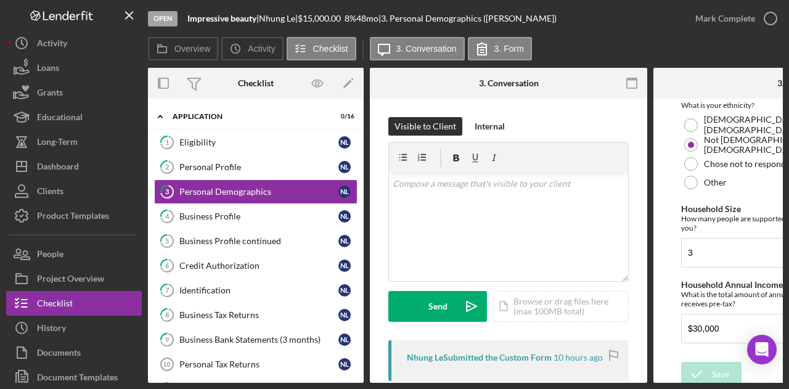
scroll to position [398, 0]
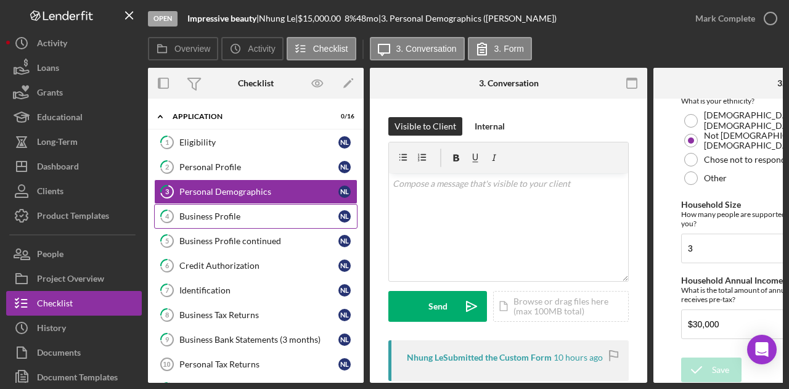
click at [279, 206] on link "4 Business Profile N L" at bounding box center [255, 216] width 203 height 25
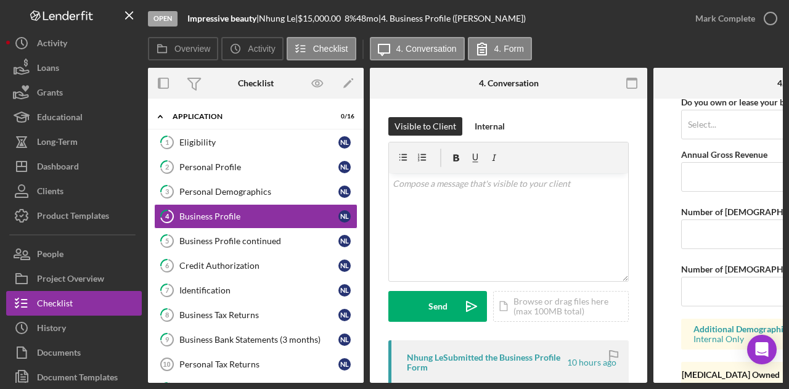
scroll to position [1089, 0]
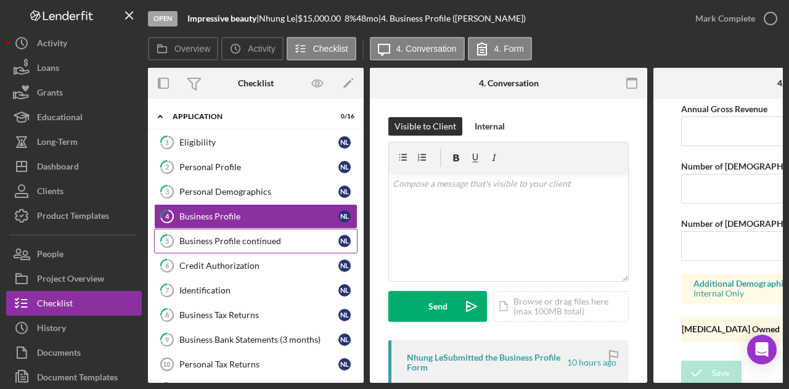
click at [262, 240] on div "Business Profile continued" at bounding box center [258, 241] width 159 height 10
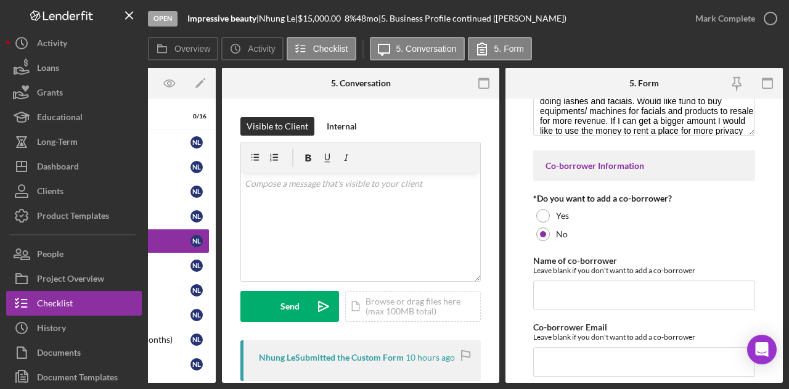
scroll to position [94, 0]
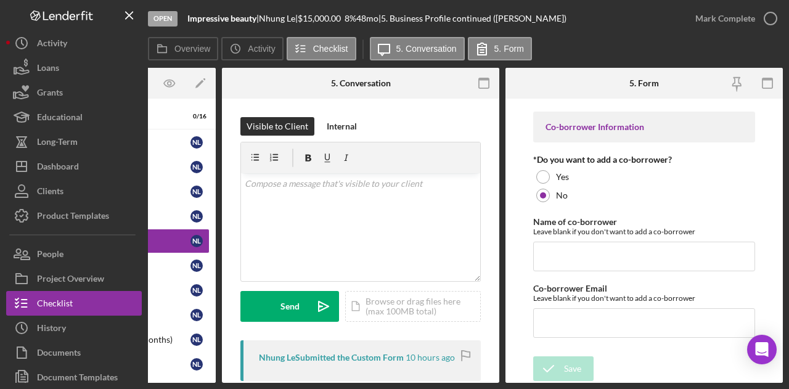
click at [525, 295] on form "*Business Profile Tell us about your business and the reason for the loan Singl…" at bounding box center [643, 241] width 277 height 284
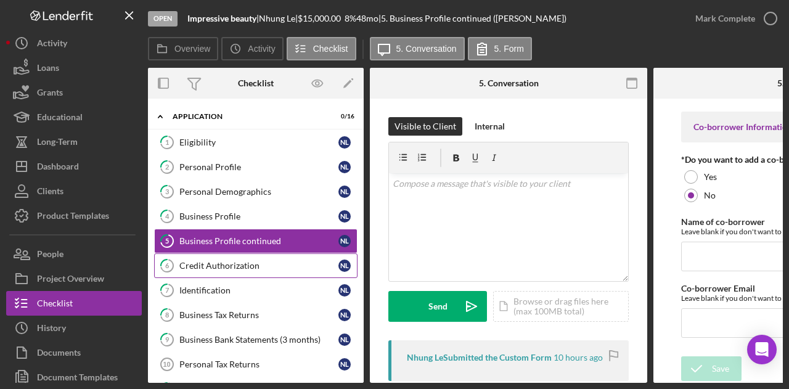
click at [233, 271] on link "6 Credit Authorization N L" at bounding box center [255, 265] width 203 height 25
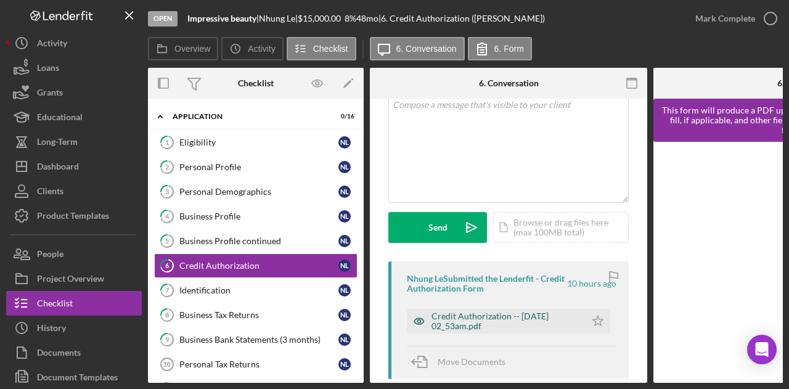
scroll to position [123, 0]
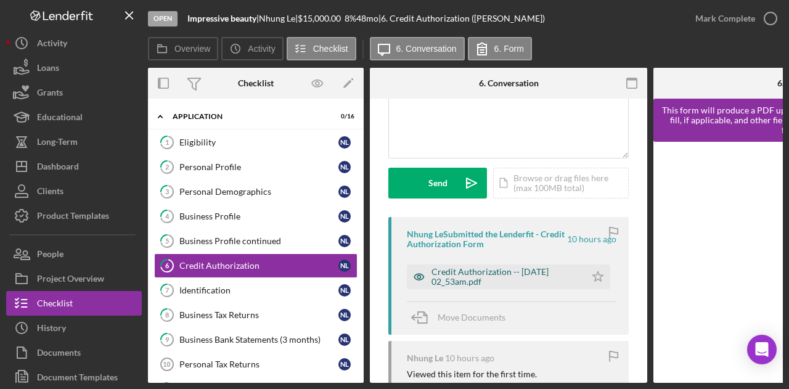
click at [469, 278] on div "Credit Authorization -- 2025-08-25 02_53am.pdf" at bounding box center [505, 277] width 148 height 20
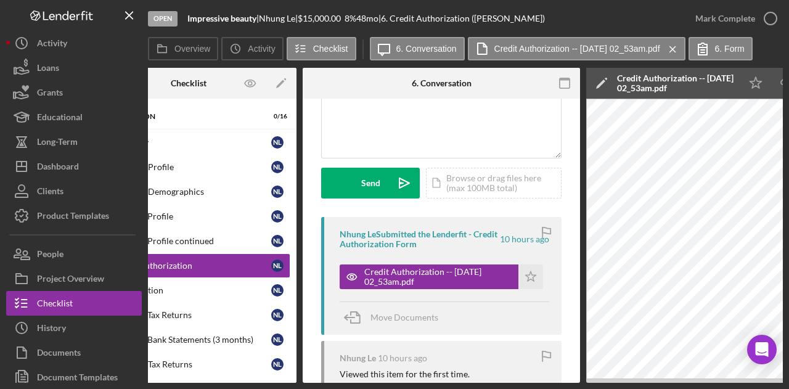
scroll to position [0, 0]
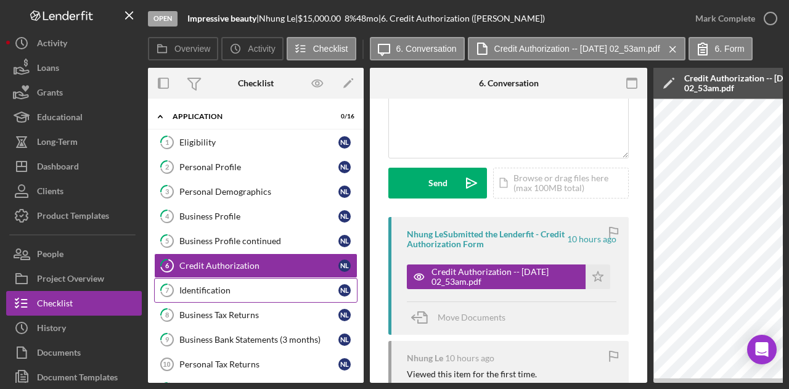
click at [253, 298] on link "7 Identification N L" at bounding box center [255, 290] width 203 height 25
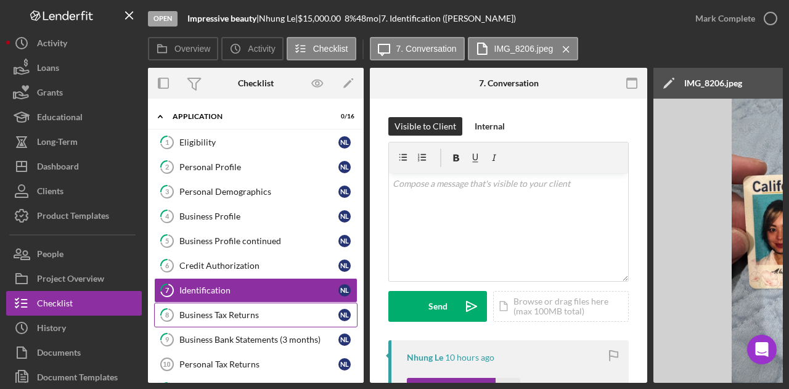
click at [243, 310] on div "Business Tax Returns" at bounding box center [258, 315] width 159 height 10
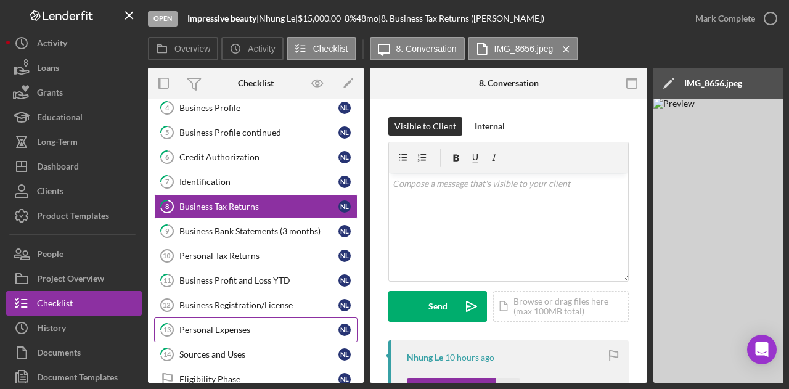
scroll to position [123, 0]
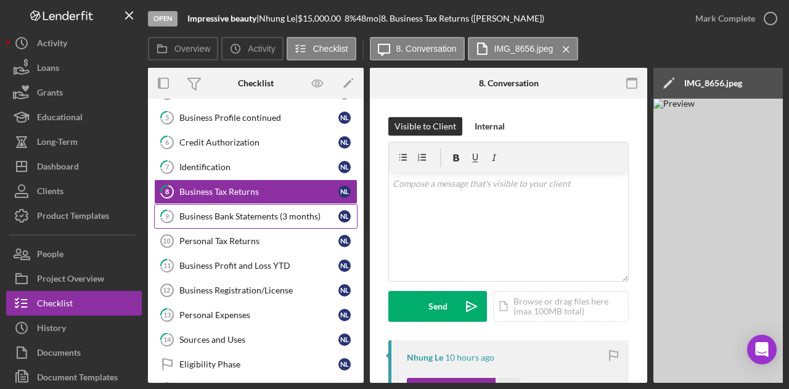
click at [226, 206] on link "9 Business Bank Statements (3 months) N L" at bounding box center [255, 216] width 203 height 25
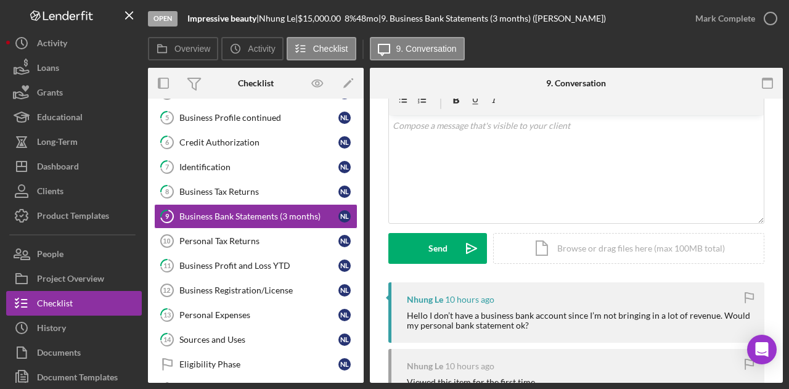
scroll to position [169, 0]
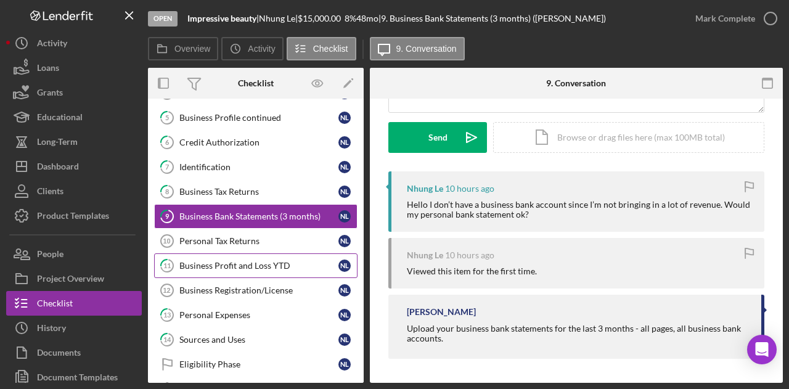
click at [242, 255] on link "11 Business Profit and Loss YTD N L" at bounding box center [255, 265] width 203 height 25
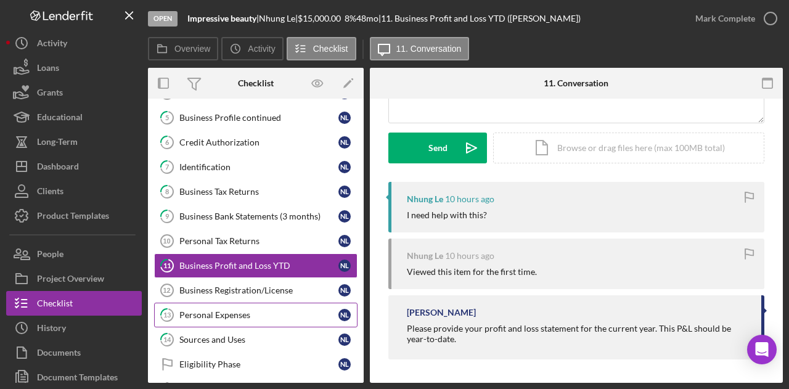
scroll to position [185, 0]
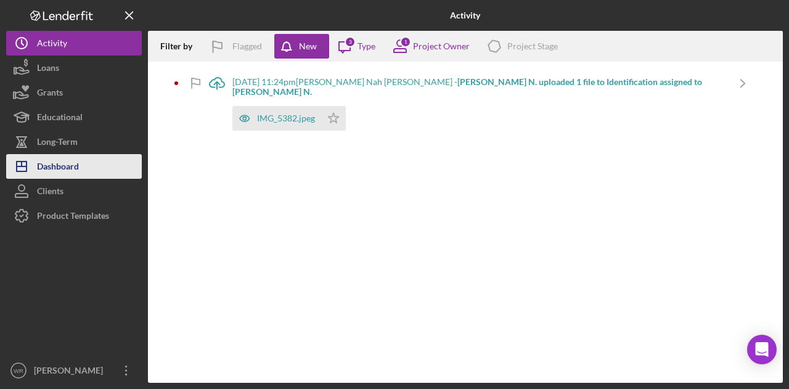
click at [88, 161] on button "Icon/Dashboard Dashboard" at bounding box center [74, 166] width 136 height 25
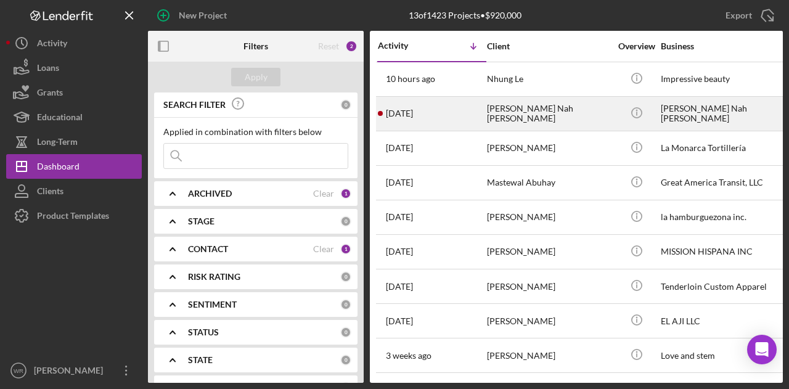
click at [500, 119] on div "[PERSON_NAME] Nah [PERSON_NAME]" at bounding box center [548, 113] width 123 height 33
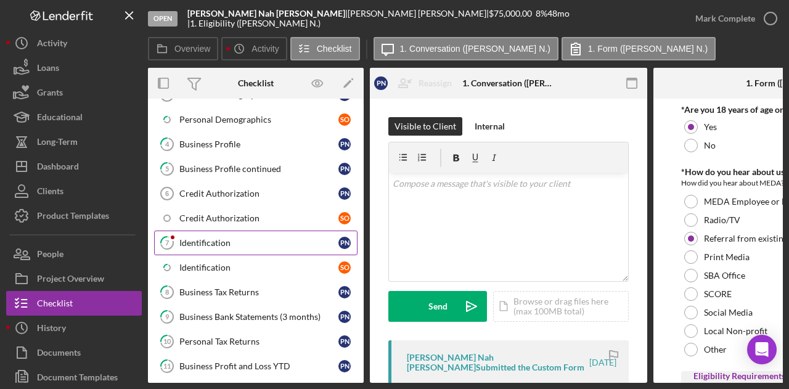
scroll to position [185, 0]
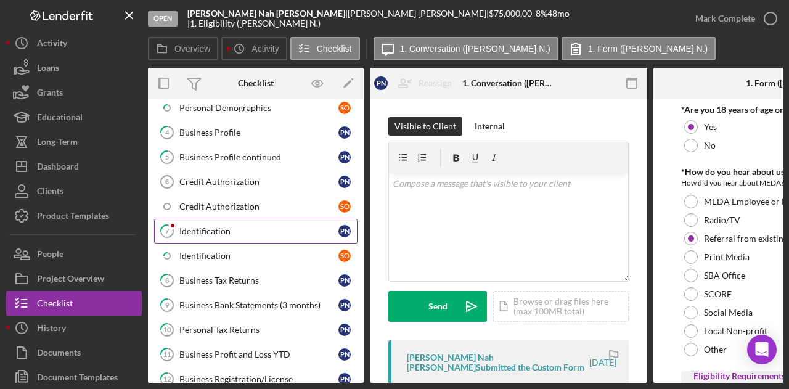
click at [240, 226] on div "Identification" at bounding box center [258, 231] width 159 height 10
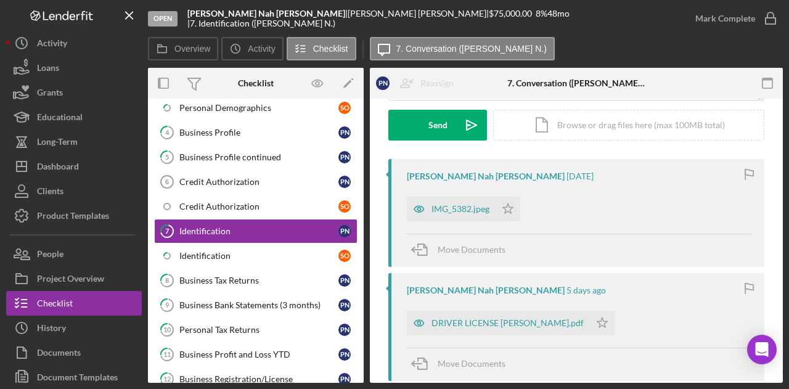
scroll to position [185, 0]
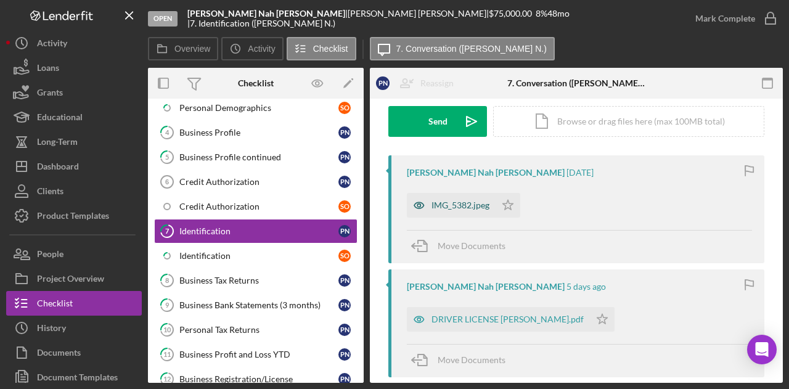
click at [467, 198] on div "IMG_5382.jpeg" at bounding box center [451, 205] width 89 height 25
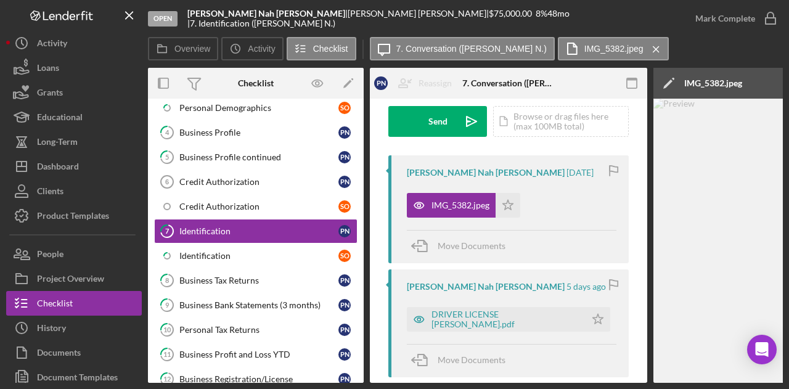
scroll to position [0, 240]
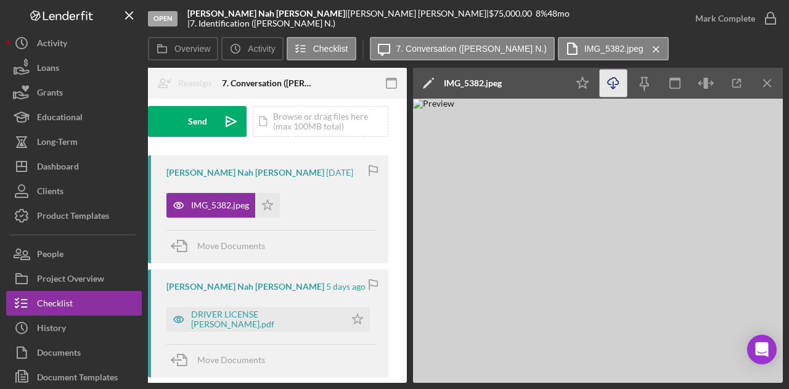
click at [624, 87] on icon "Icon/Download" at bounding box center [614, 84] width 28 height 28
click at [237, 383] on div "Overview Internal Workflow Stage Open Icon/Dropdown Arrow Archive (can unarchiv…" at bounding box center [465, 225] width 635 height 315
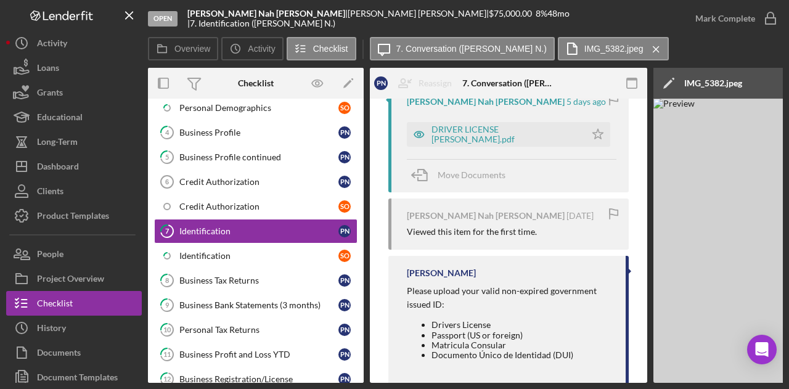
scroll to position [397, 0]
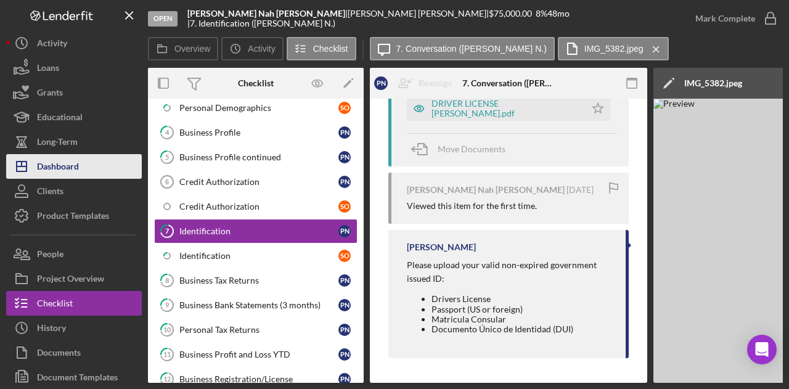
click at [116, 160] on button "Icon/Dashboard Dashboard" at bounding box center [74, 166] width 136 height 25
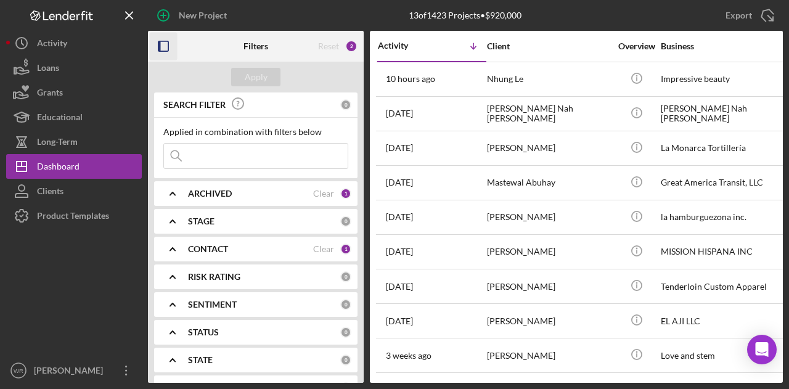
click at [168, 46] on rect "button" at bounding box center [163, 46] width 10 height 10
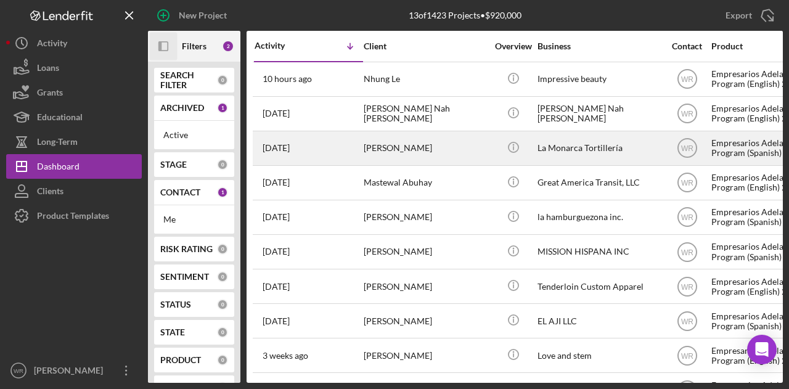
click at [394, 153] on div "[PERSON_NAME]" at bounding box center [425, 148] width 123 height 33
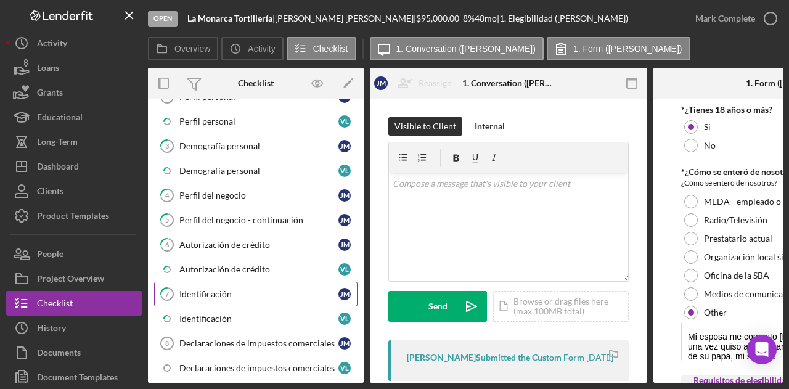
scroll to position [123, 0]
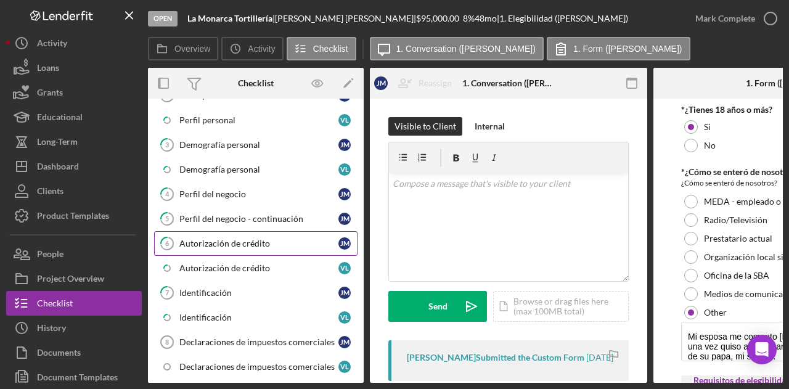
click at [233, 238] on div "Autorización de crédito" at bounding box center [258, 243] width 159 height 10
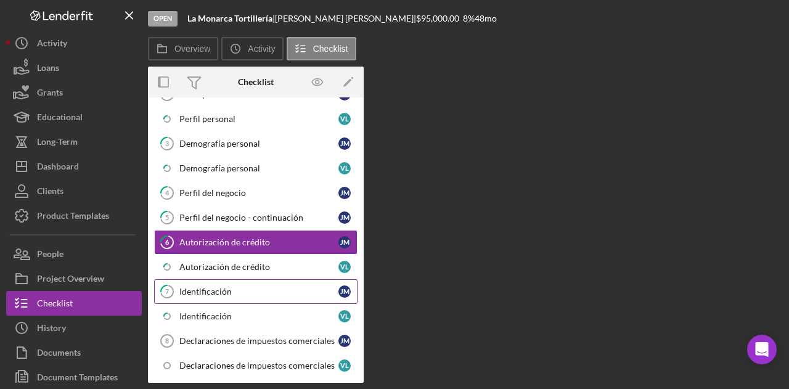
click at [230, 279] on link "7 Identificación J M" at bounding box center [255, 291] width 203 height 25
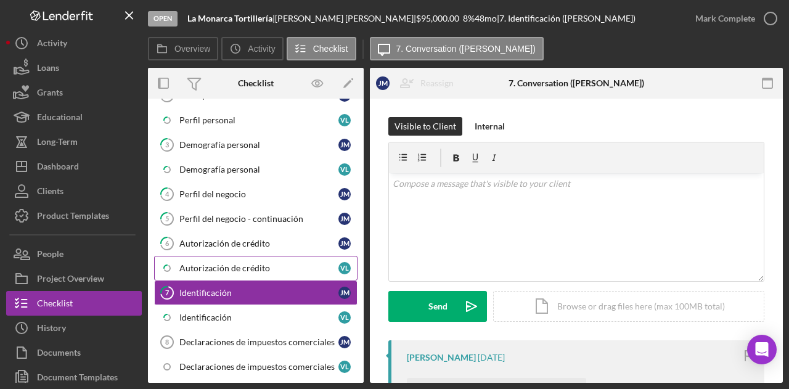
click at [234, 263] on div "Autorización de crédito" at bounding box center [258, 268] width 159 height 10
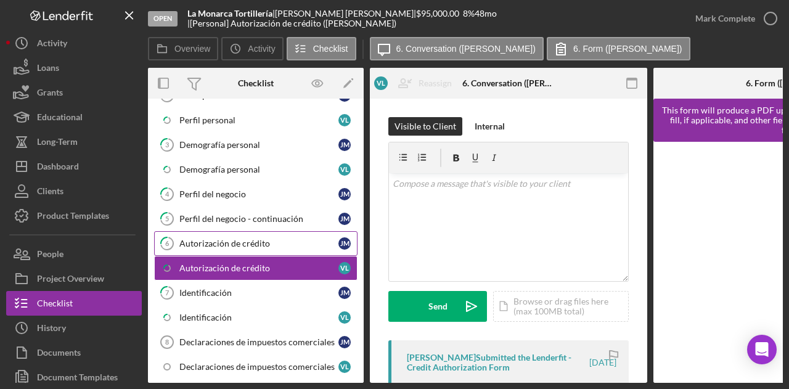
click at [239, 240] on div "Autorización de crédito" at bounding box center [258, 243] width 159 height 10
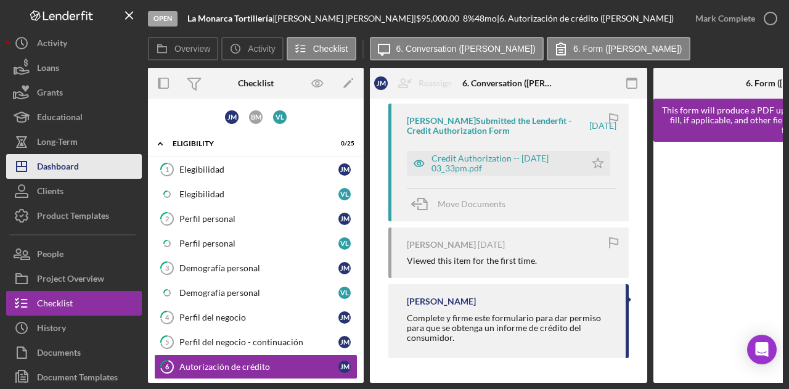
click at [90, 171] on button "Icon/Dashboard Dashboard" at bounding box center [74, 166] width 136 height 25
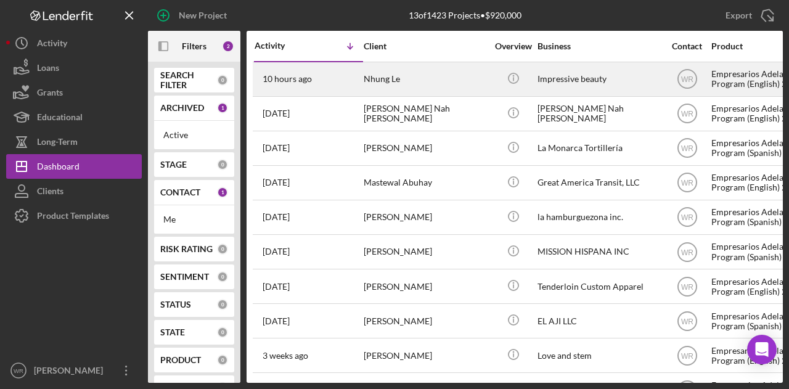
click at [373, 83] on div "Nhung Le" at bounding box center [425, 79] width 123 height 33
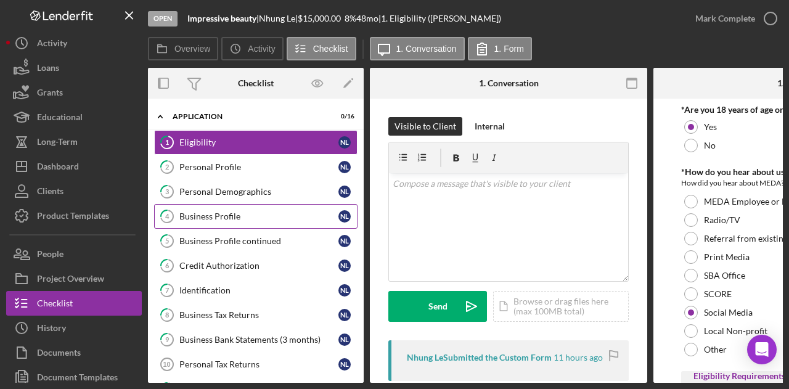
click at [242, 220] on link "4 Business Profile N L" at bounding box center [255, 216] width 203 height 25
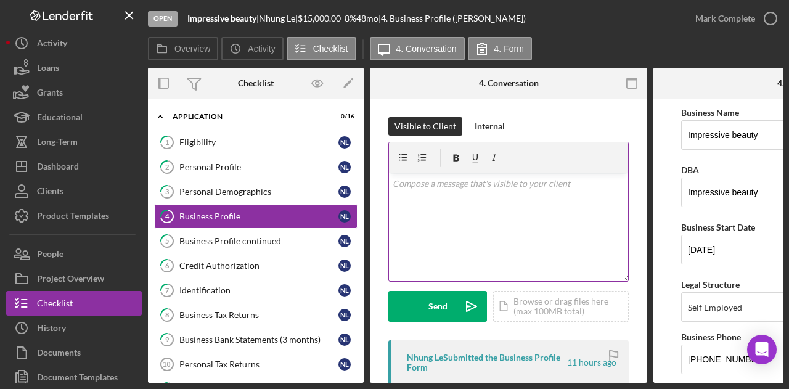
click at [470, 234] on div "v Color teal Color pink Remove color Add row above Add row below Add column bef…" at bounding box center [508, 227] width 239 height 108
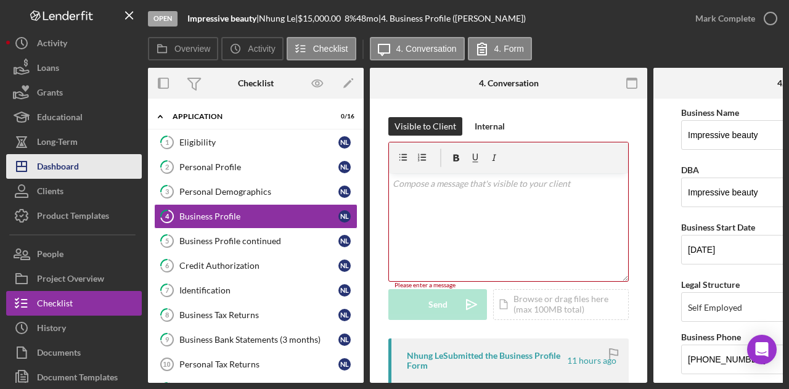
click at [62, 165] on div "Dashboard" at bounding box center [58, 168] width 42 height 28
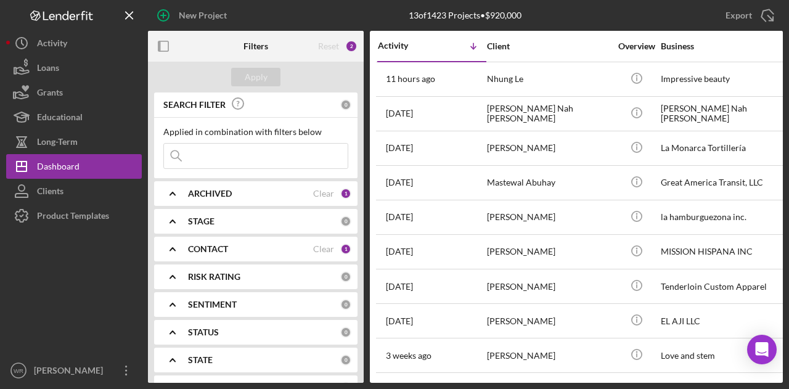
click at [201, 240] on div "CONTACT Clear 1" at bounding box center [269, 249] width 163 height 25
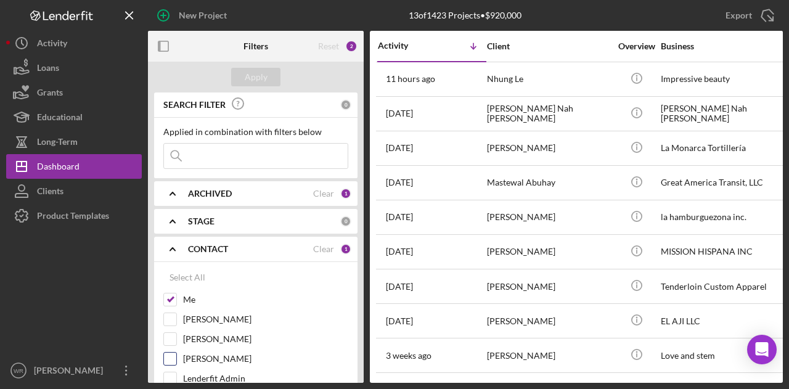
click at [203, 358] on label "Gloria Murillo" at bounding box center [265, 358] width 165 height 12
click at [176, 358] on input "Gloria Murillo" at bounding box center [170, 358] width 12 height 12
click at [267, 83] on button "Apply" at bounding box center [255, 77] width 49 height 18
click at [212, 353] on label "Gloria Murillo" at bounding box center [265, 358] width 165 height 12
click at [176, 353] on input "Gloria Murillo" at bounding box center [170, 358] width 12 height 12
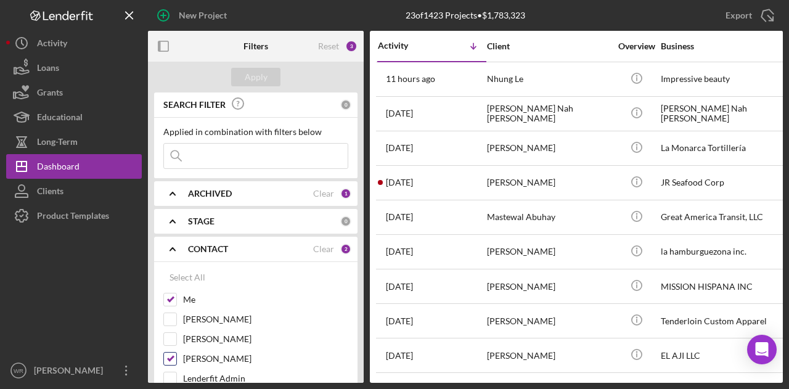
checkbox input "false"
click at [275, 55] on div "Filters" at bounding box center [256, 46] width 72 height 31
click at [265, 67] on div "Apply" at bounding box center [256, 77] width 216 height 31
click at [155, 46] on icon "button" at bounding box center [164, 47] width 28 height 28
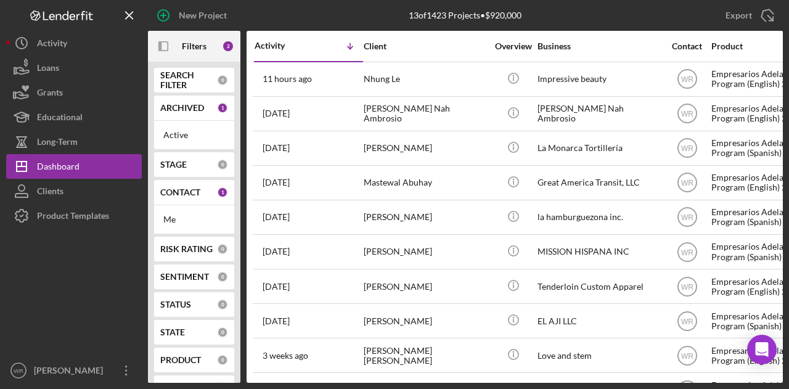
click at [33, 288] on div at bounding box center [74, 293] width 136 height 130
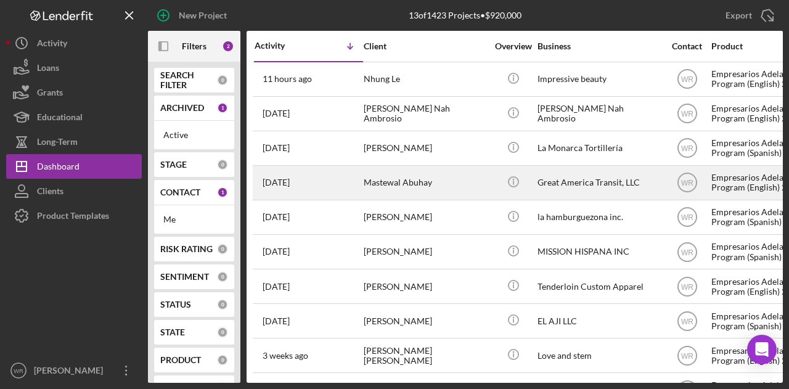
click at [397, 185] on div "Mastewal Abuhay" at bounding box center [425, 182] width 123 height 33
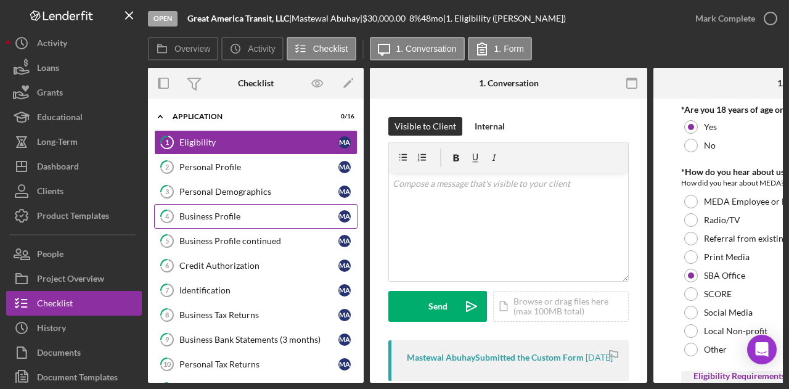
click at [232, 215] on div "Business Profile" at bounding box center [258, 216] width 159 height 10
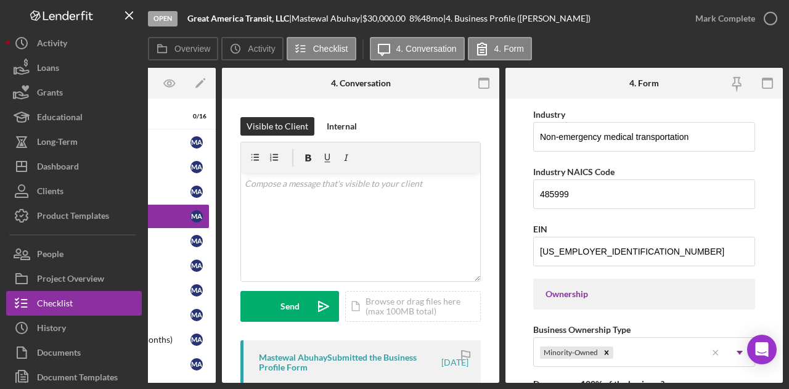
scroll to position [395, 0]
click at [566, 199] on input "485999" at bounding box center [644, 194] width 222 height 30
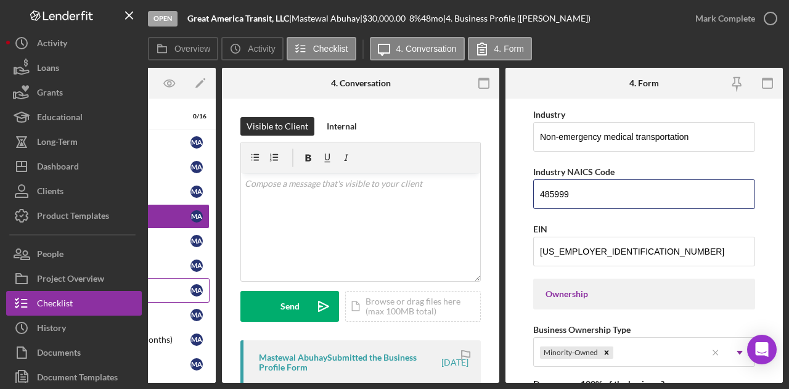
scroll to position [0, 0]
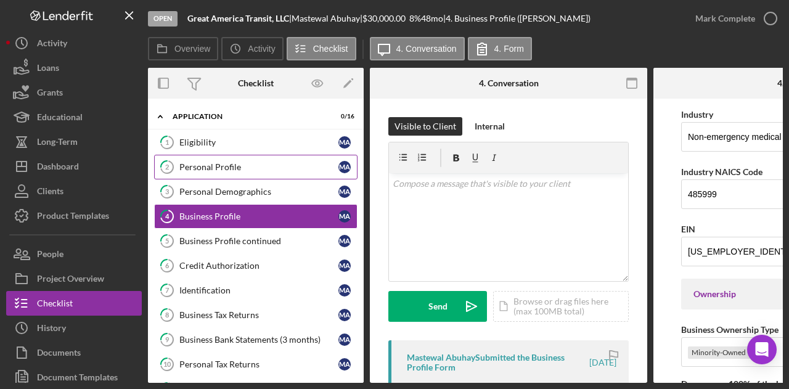
click at [213, 170] on div "Personal Profile" at bounding box center [258, 167] width 159 height 10
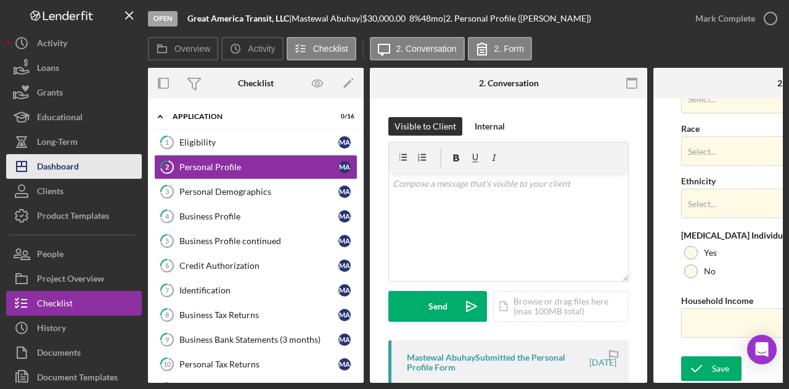
click at [128, 166] on button "Icon/Dashboard Dashboard" at bounding box center [74, 166] width 136 height 25
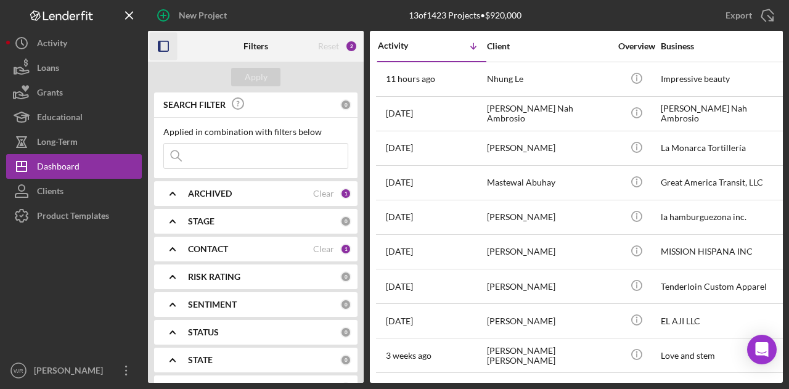
click at [153, 55] on icon "button" at bounding box center [164, 47] width 28 height 28
click at [110, 268] on div at bounding box center [74, 293] width 136 height 130
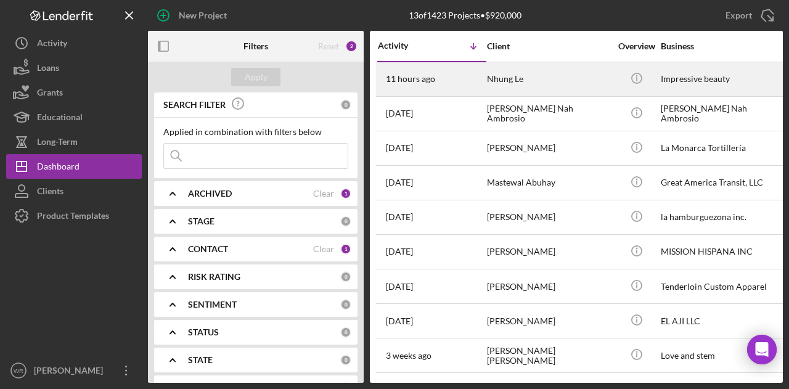
click at [465, 81] on div "11 hours ago [PERSON_NAME]" at bounding box center [432, 79] width 108 height 33
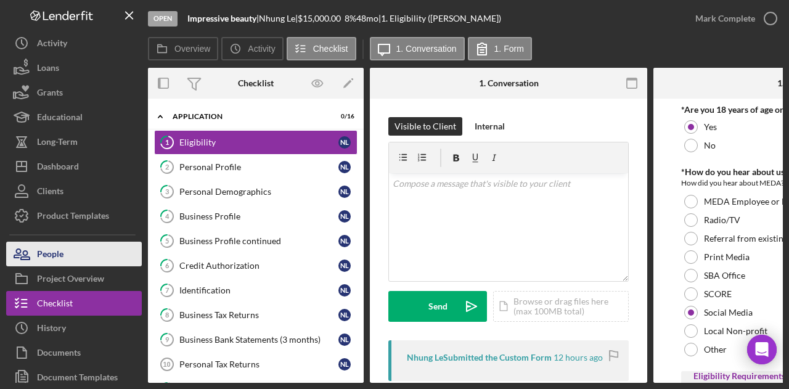
click at [94, 264] on button "People" at bounding box center [74, 254] width 136 height 25
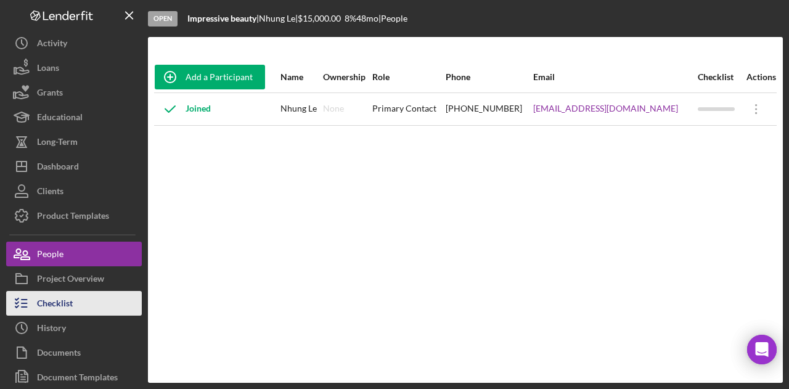
click at [56, 302] on div "Checklist" at bounding box center [55, 305] width 36 height 28
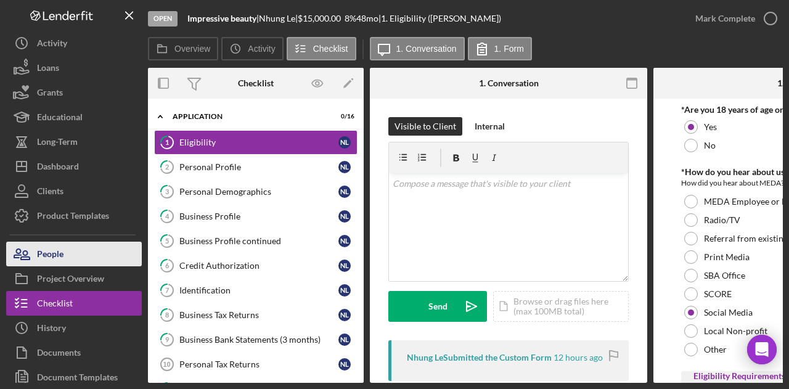
click at [56, 250] on div "People" at bounding box center [50, 256] width 26 height 28
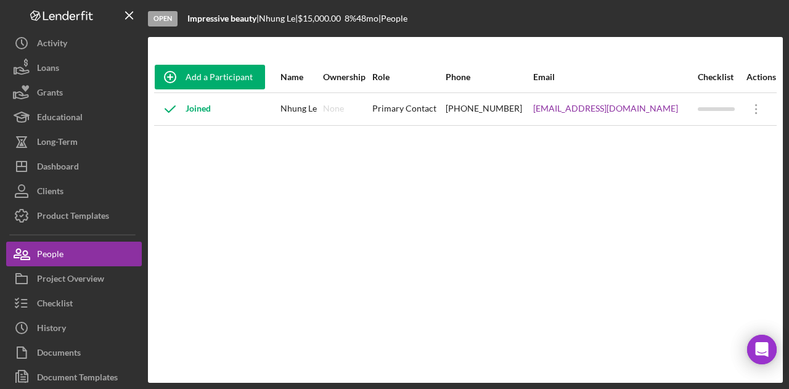
click at [571, 124] on td "[EMAIL_ADDRESS][DOMAIN_NAME]" at bounding box center [614, 108] width 165 height 33
drag, startPoint x: 565, startPoint y: 110, endPoint x: 664, endPoint y: 113, distance: 99.3
click at [664, 113] on tr "Joined [PERSON_NAME] Le None Primary Contact [PHONE_NUMBER] [EMAIL_ADDRESS][DOM…" at bounding box center [465, 108] width 622 height 33
copy tr "[EMAIL_ADDRESS][DOMAIN_NAME]"
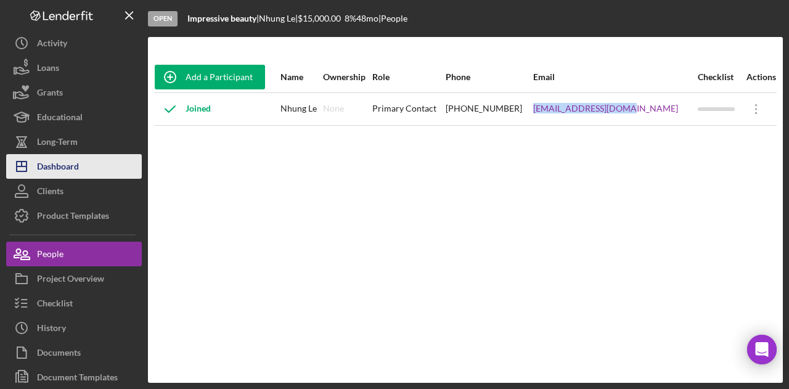
click at [92, 157] on button "Icon/Dashboard Dashboard" at bounding box center [74, 166] width 136 height 25
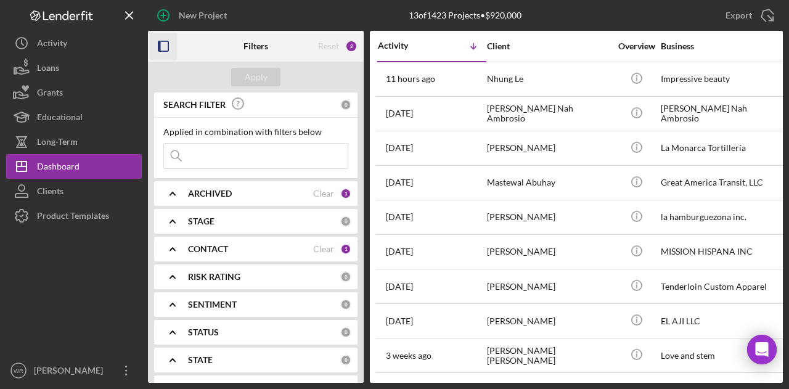
click at [165, 41] on rect "button" at bounding box center [163, 46] width 10 height 10
click at [168, 42] on icon "button" at bounding box center [164, 47] width 28 height 28
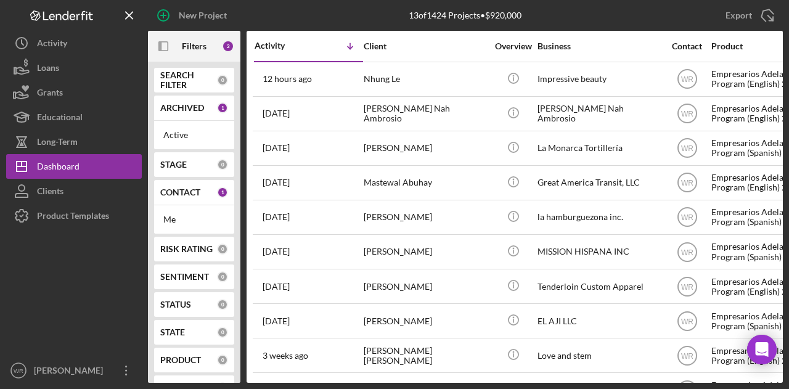
click at [177, 206] on div "Me" at bounding box center [194, 219] width 80 height 28
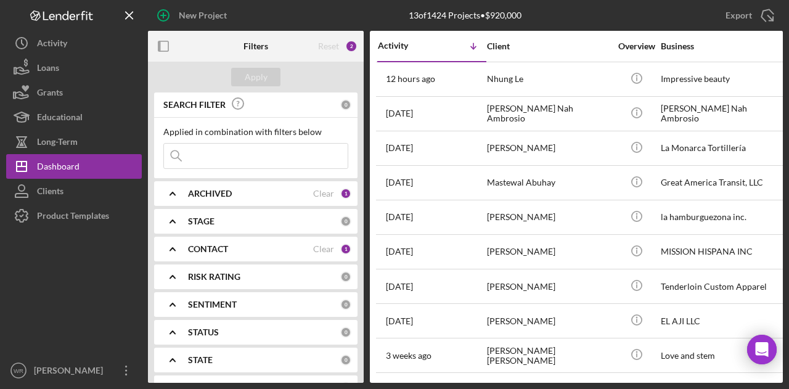
click at [222, 253] on b "CONTACT" at bounding box center [208, 249] width 40 height 10
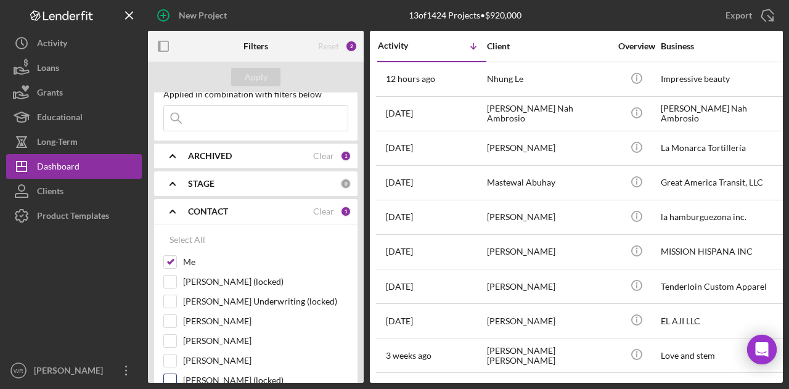
scroll to position [123, 0]
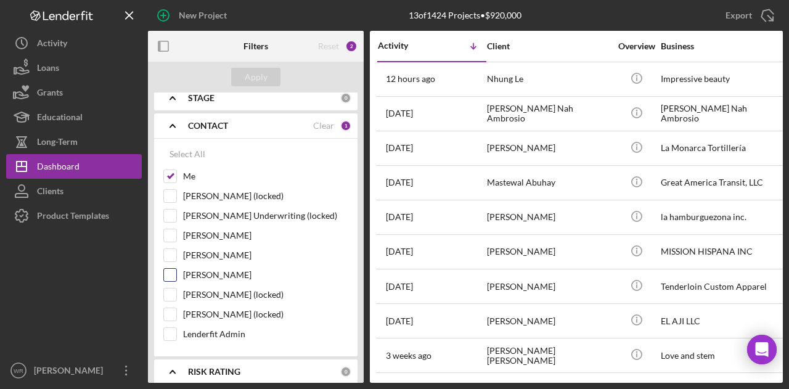
click at [222, 277] on label "Gloria Murillo" at bounding box center [265, 275] width 165 height 12
click at [176, 277] on input "Gloria Murillo" at bounding box center [170, 275] width 12 height 12
checkbox input "true"
click at [261, 69] on div "Apply" at bounding box center [256, 77] width 23 height 18
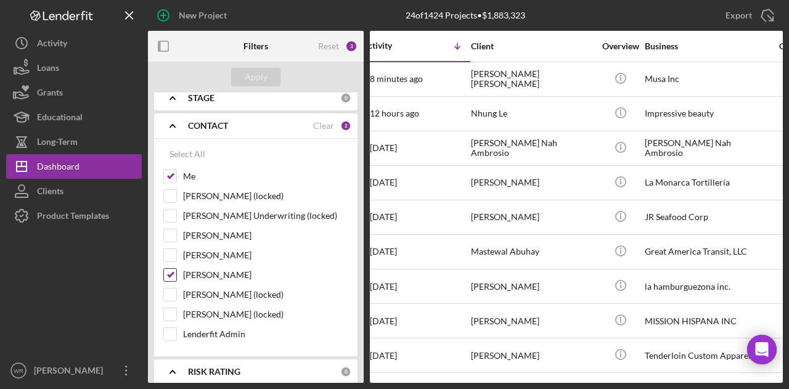
scroll to position [0, 0]
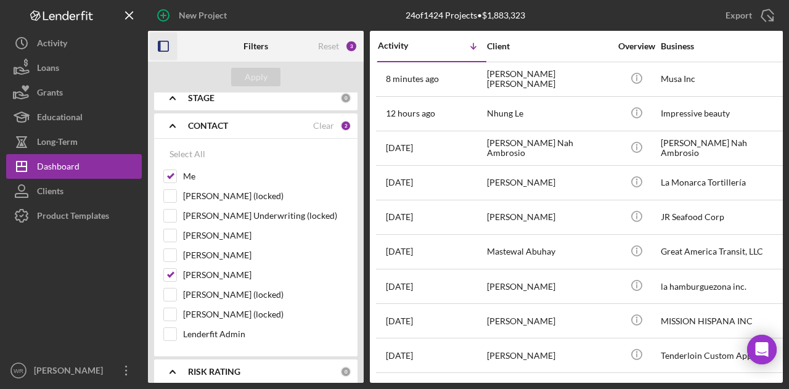
click at [168, 43] on rect "button" at bounding box center [163, 46] width 10 height 10
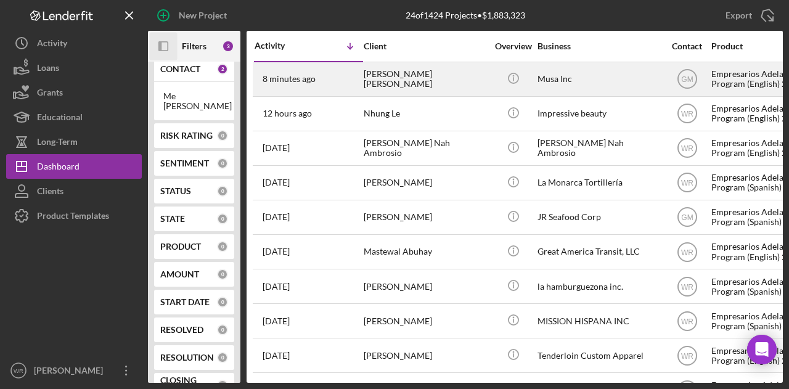
click at [454, 82] on div "Sebastain Gallego Bolivar" at bounding box center [425, 79] width 123 height 33
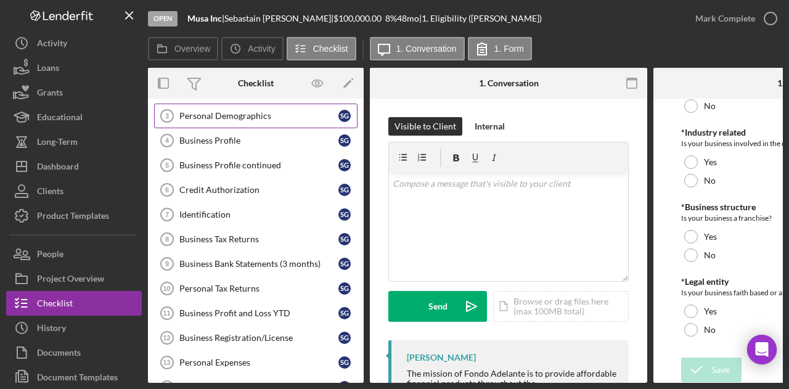
scroll to position [185, 0]
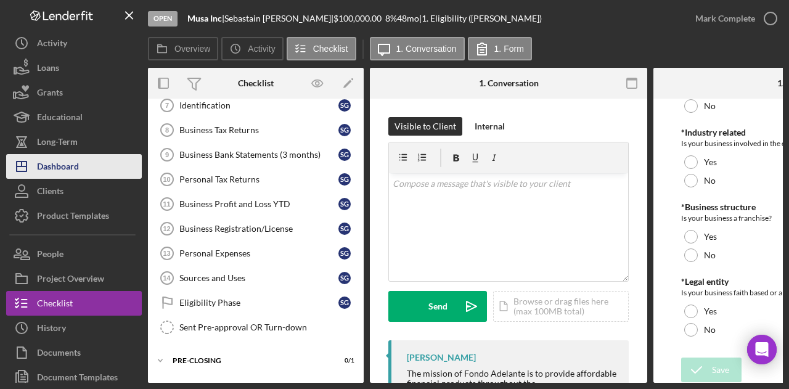
click at [92, 165] on button "Icon/Dashboard Dashboard" at bounding box center [74, 166] width 136 height 25
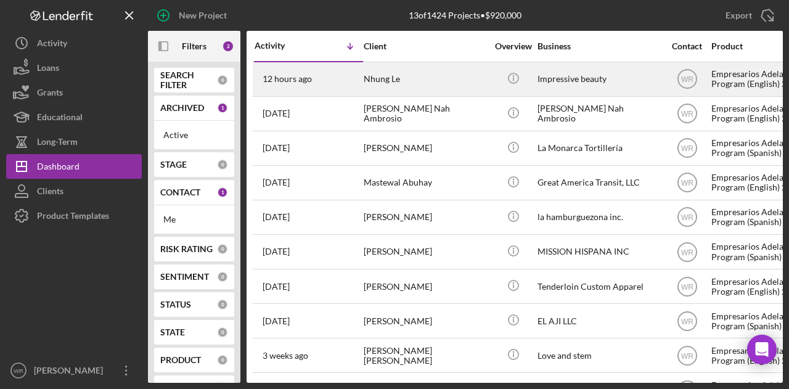
click at [377, 83] on div "Nhung Le" at bounding box center [425, 79] width 123 height 33
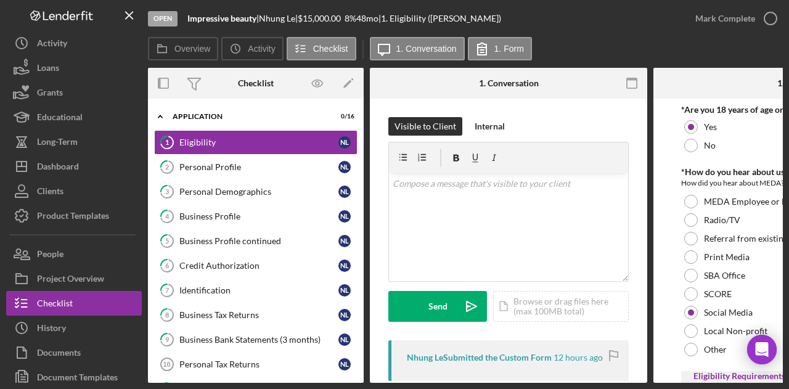
click at [563, 78] on div at bounding box center [601, 83] width 92 height 31
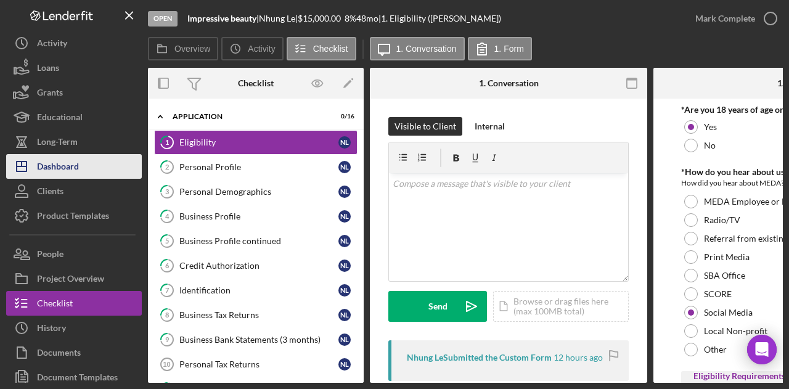
click at [68, 155] on div "Dashboard" at bounding box center [58, 168] width 42 height 28
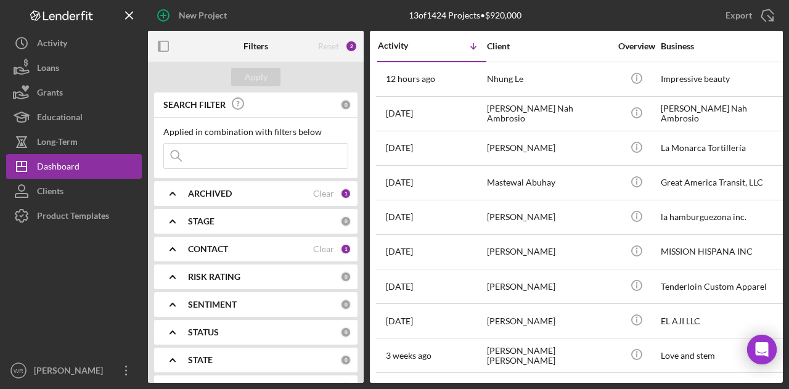
click at [165, 44] on icon "button" at bounding box center [164, 47] width 28 height 28
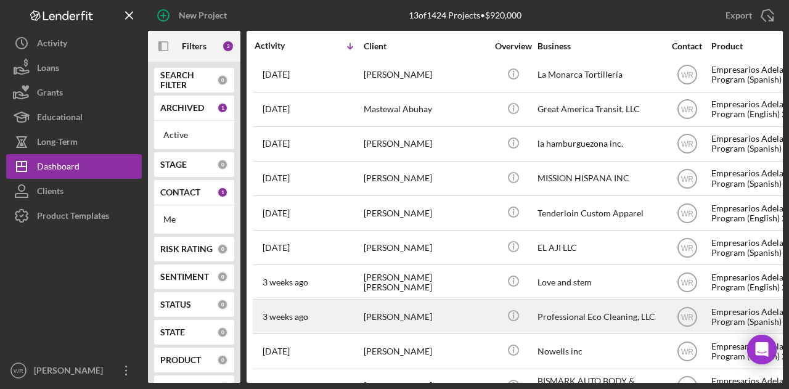
scroll to position [138, 0]
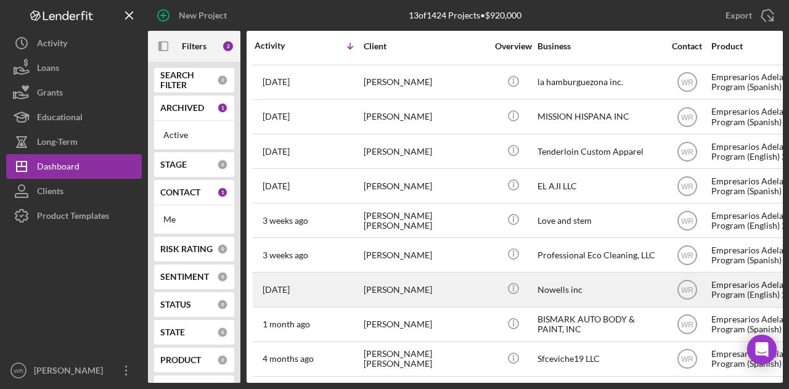
click at [392, 275] on div "Jose pineda" at bounding box center [425, 289] width 123 height 33
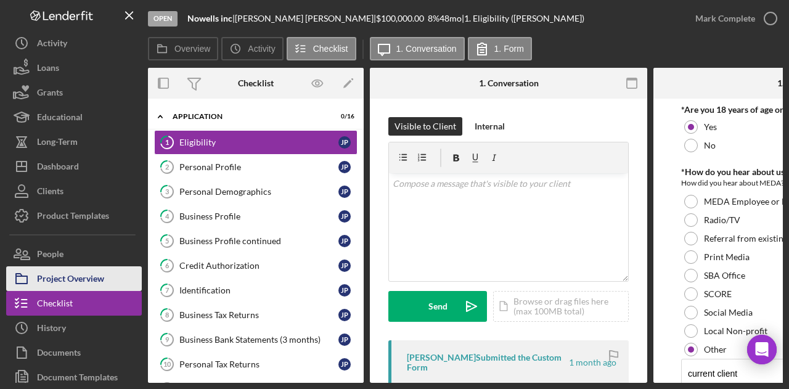
click at [109, 284] on button "Project Overview" at bounding box center [74, 278] width 136 height 25
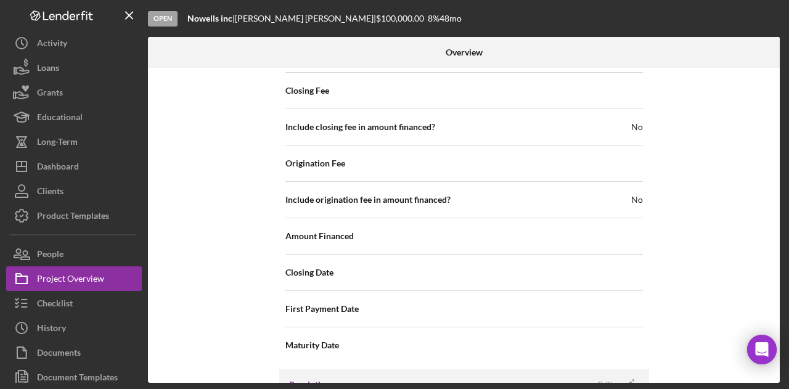
scroll to position [1420, 0]
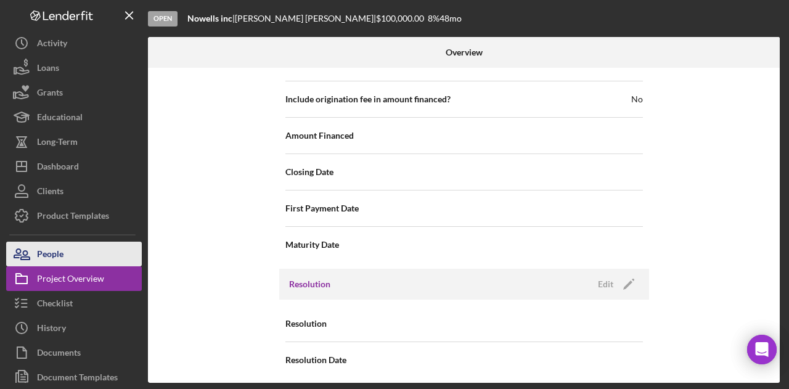
click at [110, 244] on button "People" at bounding box center [74, 254] width 136 height 25
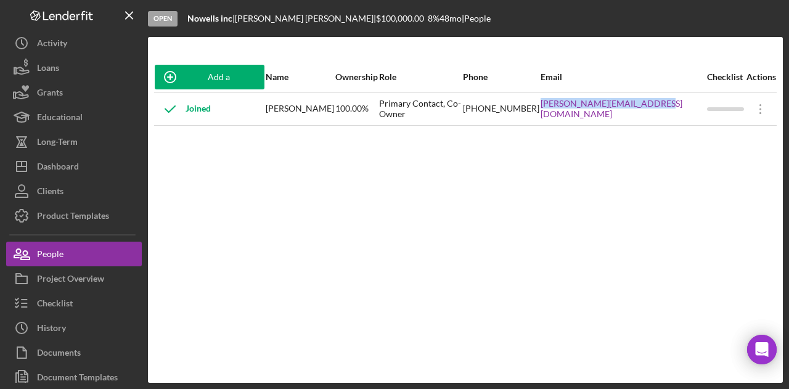
drag, startPoint x: 571, startPoint y: 113, endPoint x: 685, endPoint y: 119, distance: 113.5
click at [685, 119] on tr "Joined Jose pineda 100.00% Primary Contact, Co-Owner (415) 332-4933 esther@nowe…" at bounding box center [465, 108] width 622 height 33
copy tr "esther@nowellslighting.com"
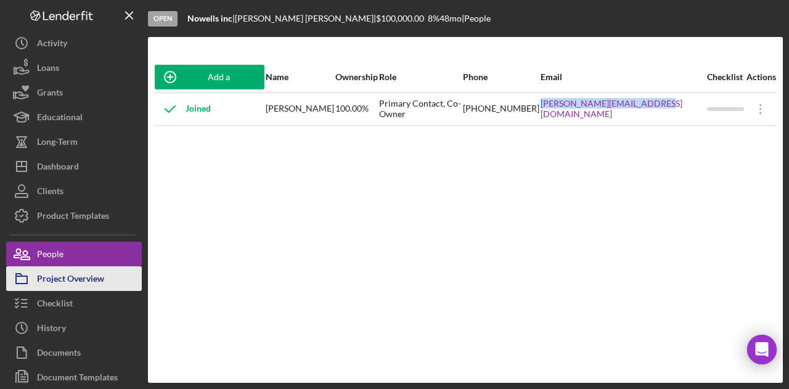
click at [86, 278] on div "Project Overview" at bounding box center [70, 280] width 67 height 28
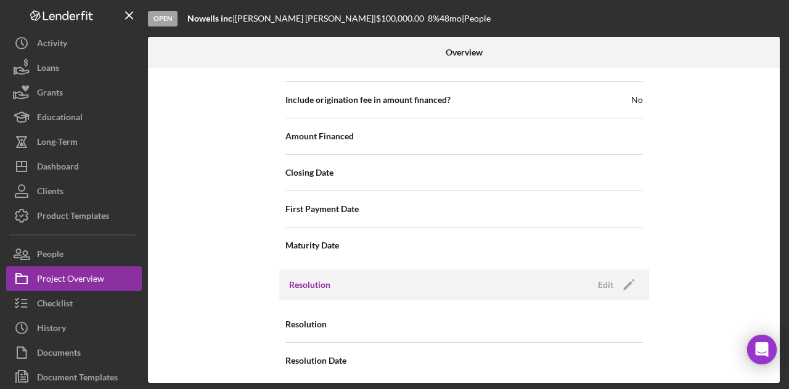
scroll to position [1420, 0]
click at [614, 272] on icon "Icon/Edit" at bounding box center [628, 284] width 31 height 31
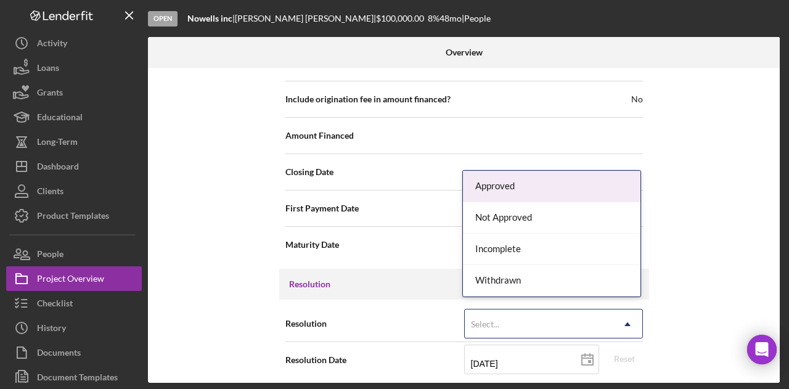
click at [538, 320] on div "Select..." at bounding box center [539, 324] width 148 height 28
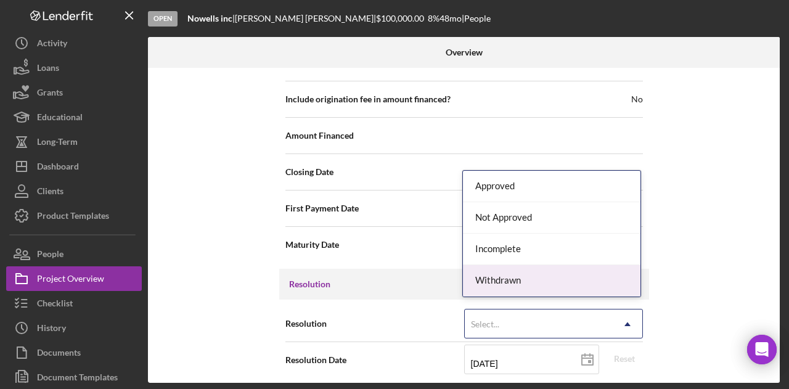
click at [528, 283] on div "Withdrawn" at bounding box center [551, 280] width 177 height 31
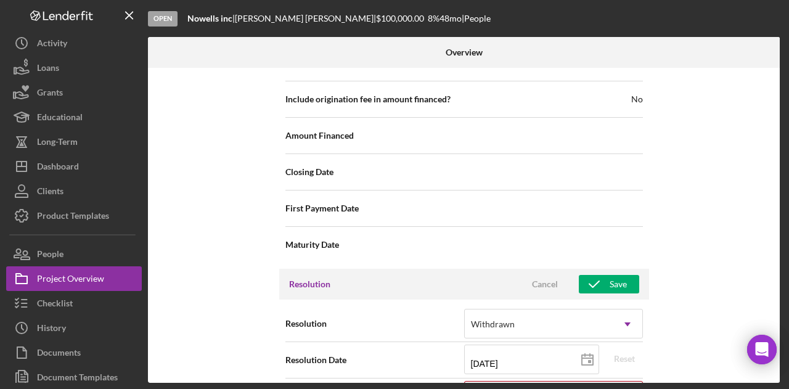
scroll to position [1499, 0]
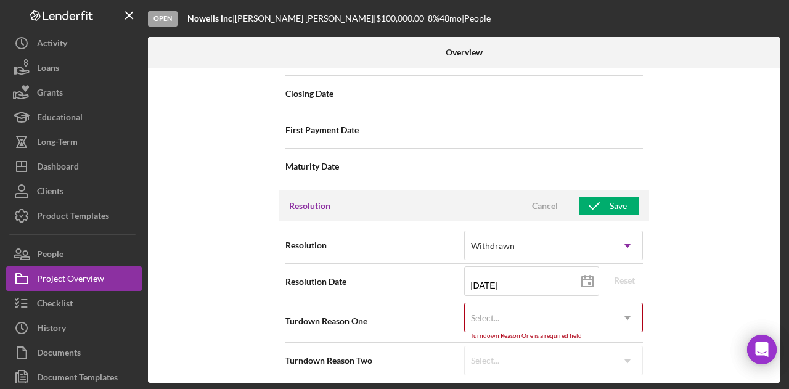
click at [534, 306] on div "Select..." at bounding box center [539, 318] width 148 height 28
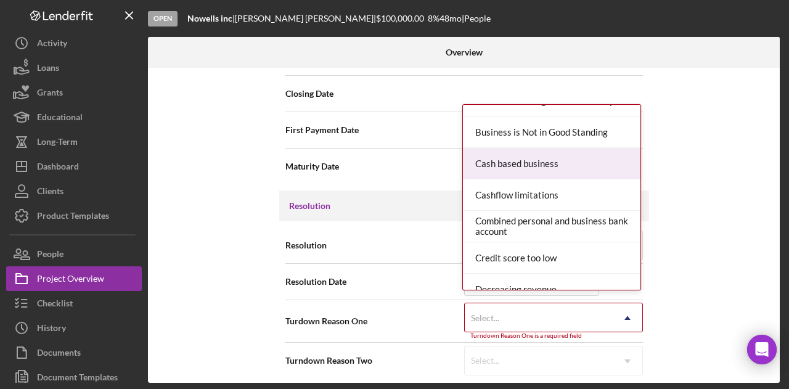
scroll to position [0, 0]
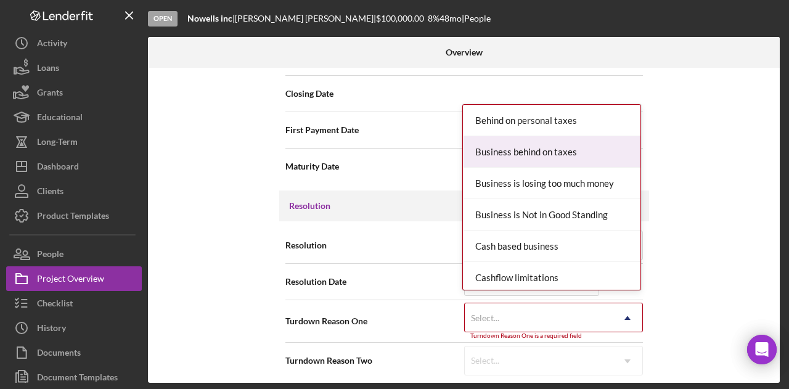
click at [564, 137] on div "Business behind on taxes" at bounding box center [551, 151] width 177 height 31
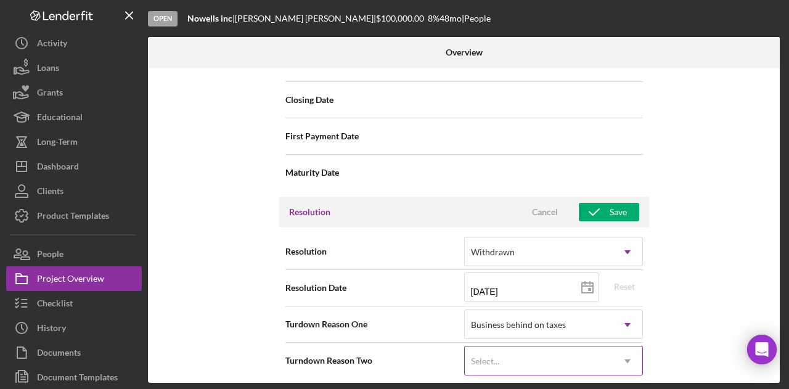
click at [610, 359] on div "Select... Icon/Dropdown Arrow" at bounding box center [553, 361] width 179 height 30
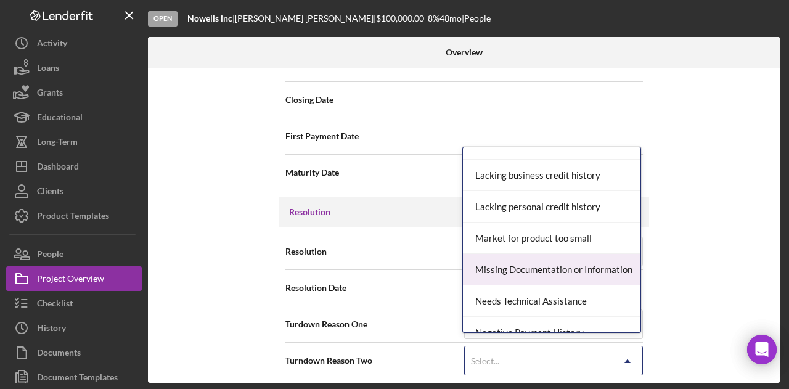
scroll to position [678, 0]
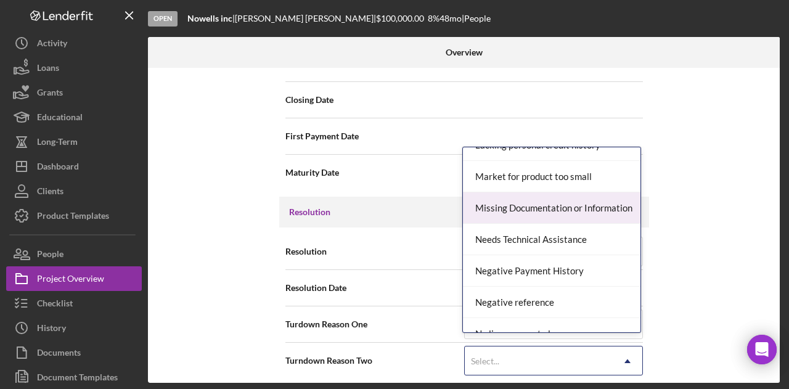
click at [533, 211] on div "Missing Documentation or Information" at bounding box center [551, 207] width 177 height 31
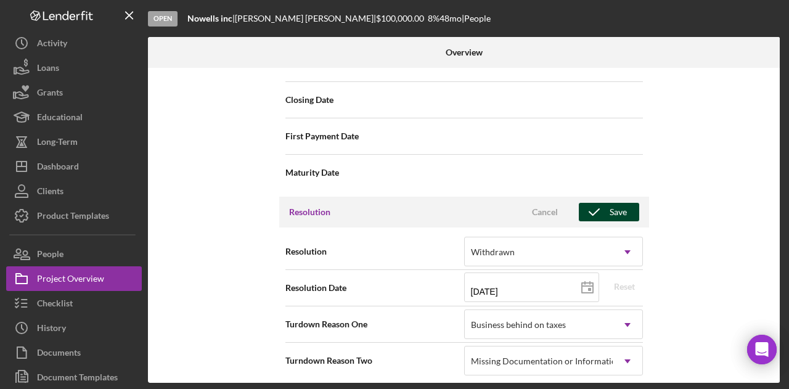
click at [605, 209] on icon "button" at bounding box center [594, 212] width 31 height 31
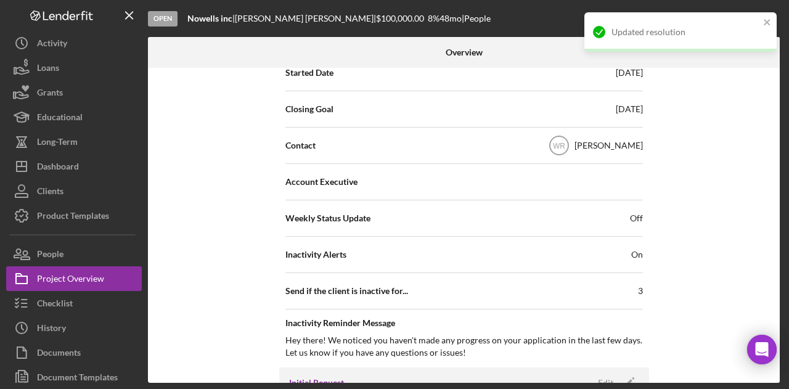
scroll to position [0, 0]
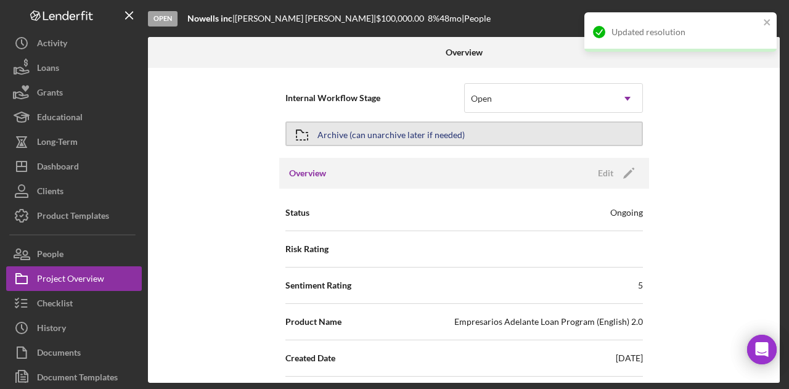
click at [372, 138] on div "Archive (can unarchive later if needed)" at bounding box center [390, 134] width 147 height 22
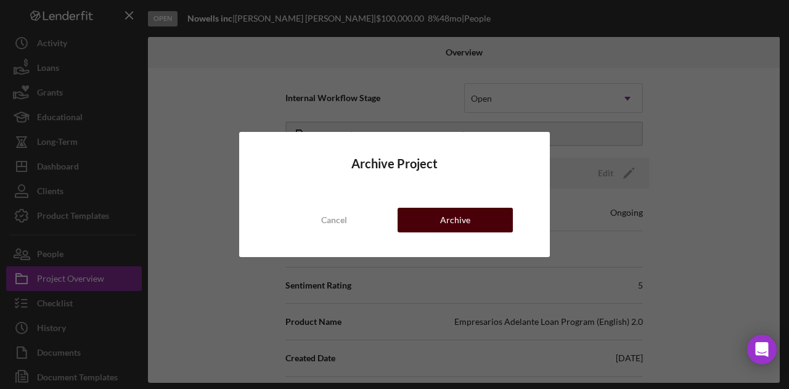
click at [444, 214] on div "Archive" at bounding box center [455, 220] width 30 height 25
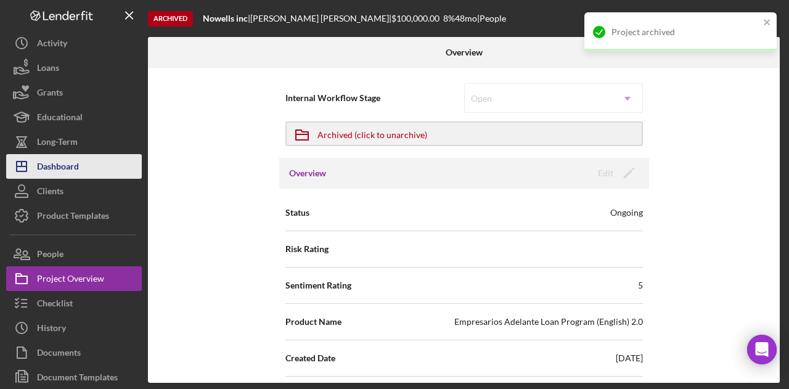
click at [106, 168] on button "Icon/Dashboard Dashboard" at bounding box center [74, 166] width 136 height 25
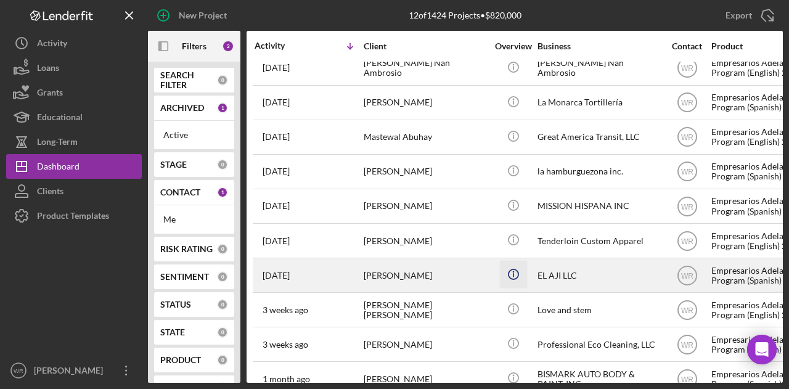
scroll to position [104, 0]
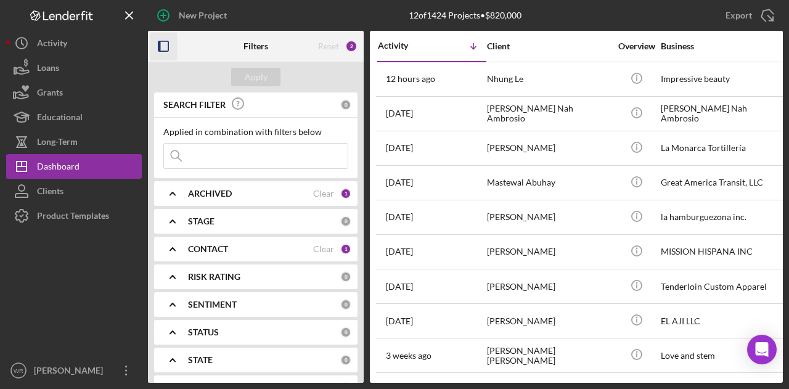
click at [160, 49] on icon "button" at bounding box center [164, 47] width 28 height 28
